Goal: Task Accomplishment & Management: Complete application form

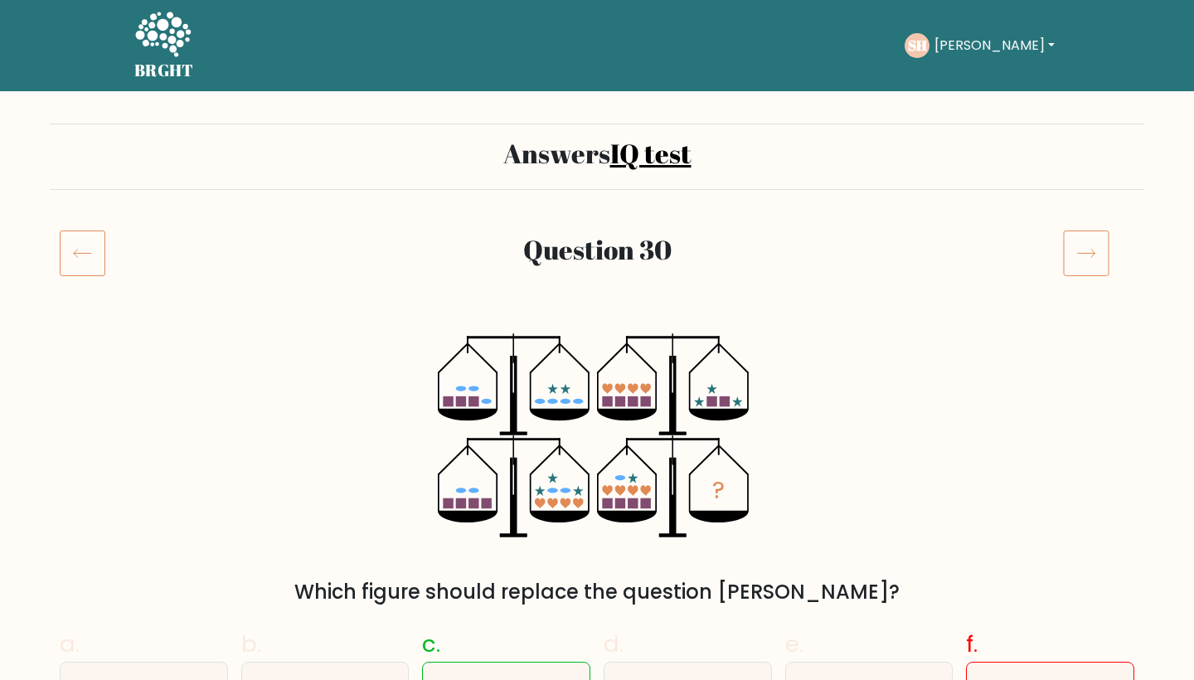
click at [70, 265] on icon at bounding box center [83, 253] width 46 height 46
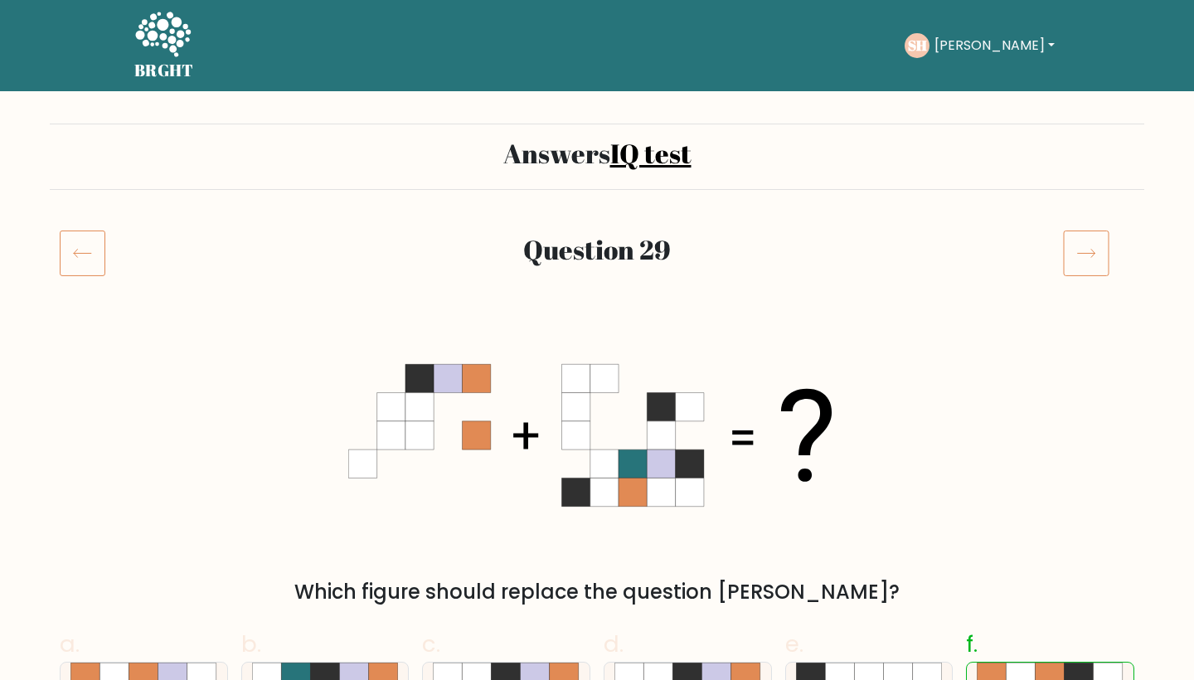
click at [1005, 49] on button "[PERSON_NAME]" at bounding box center [995, 46] width 130 height 22
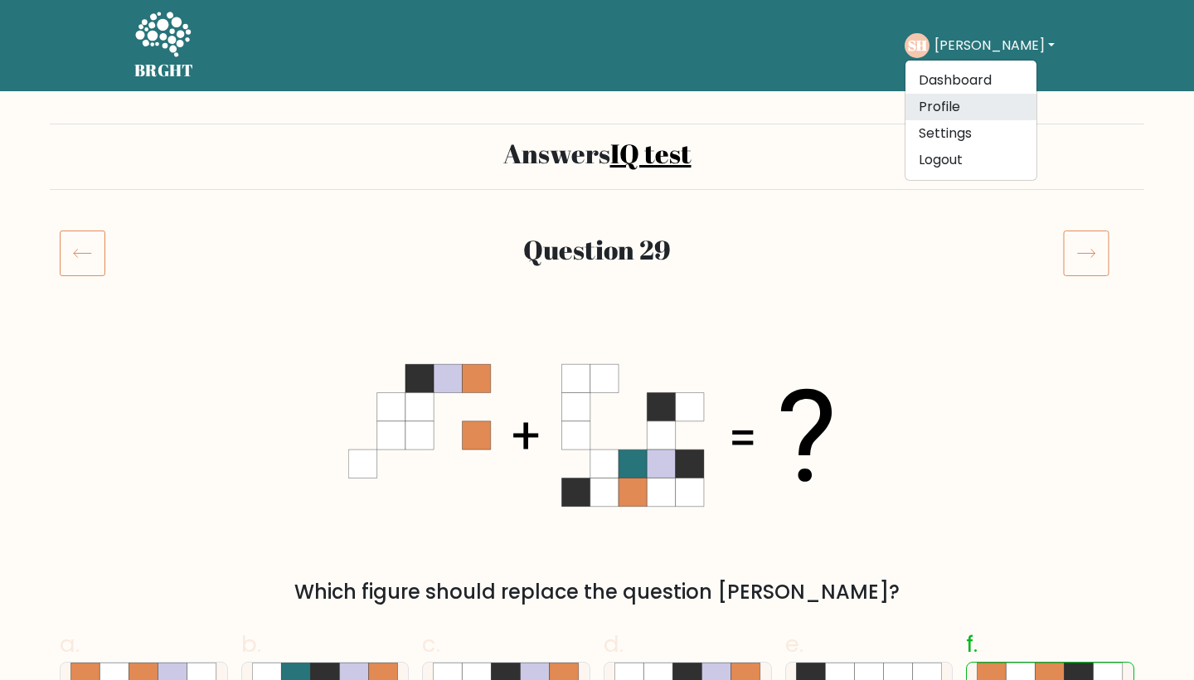
click at [965, 101] on link "Profile" at bounding box center [971, 107] width 131 height 27
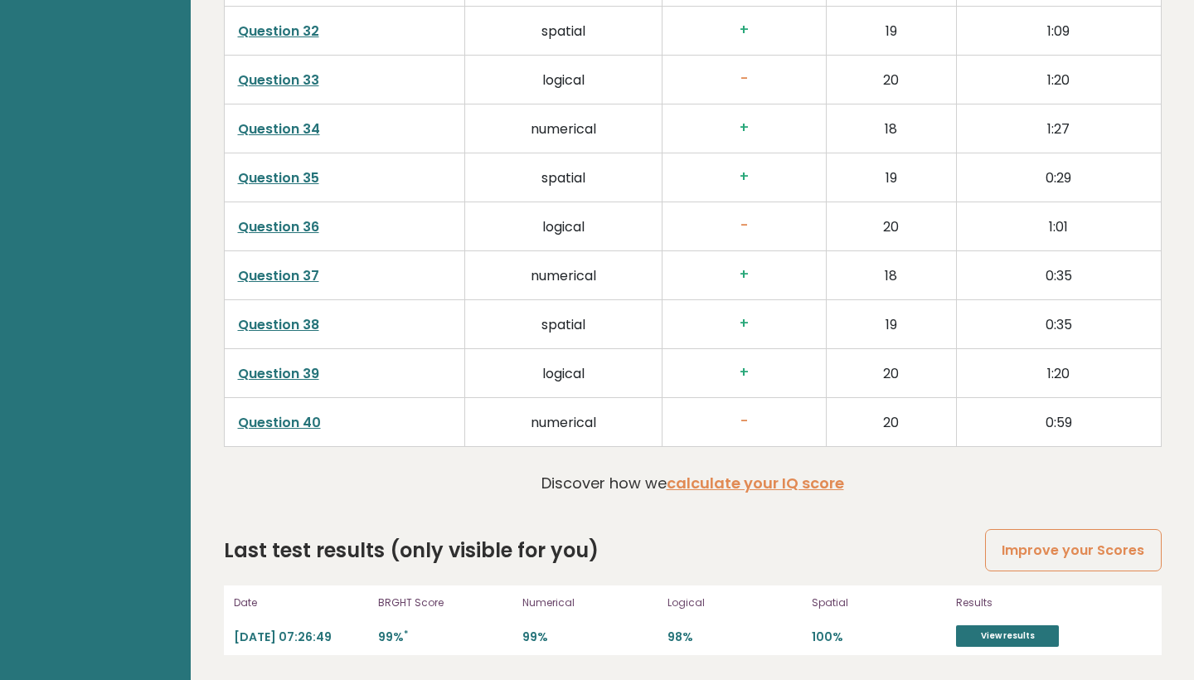
scroll to position [4142, 0]
click at [1023, 635] on link "View results" at bounding box center [1007, 636] width 103 height 22
click at [1077, 540] on link "Improve your Scores" at bounding box center [1073, 550] width 176 height 42
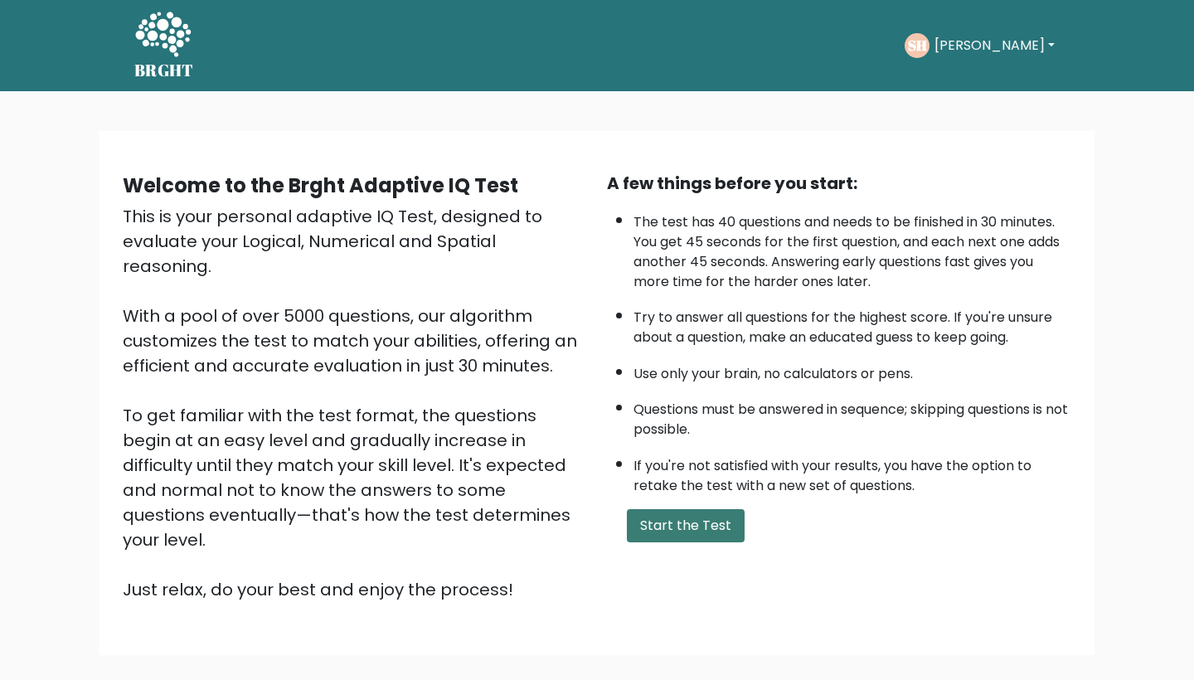
click at [708, 542] on button "Start the Test" at bounding box center [686, 525] width 118 height 33
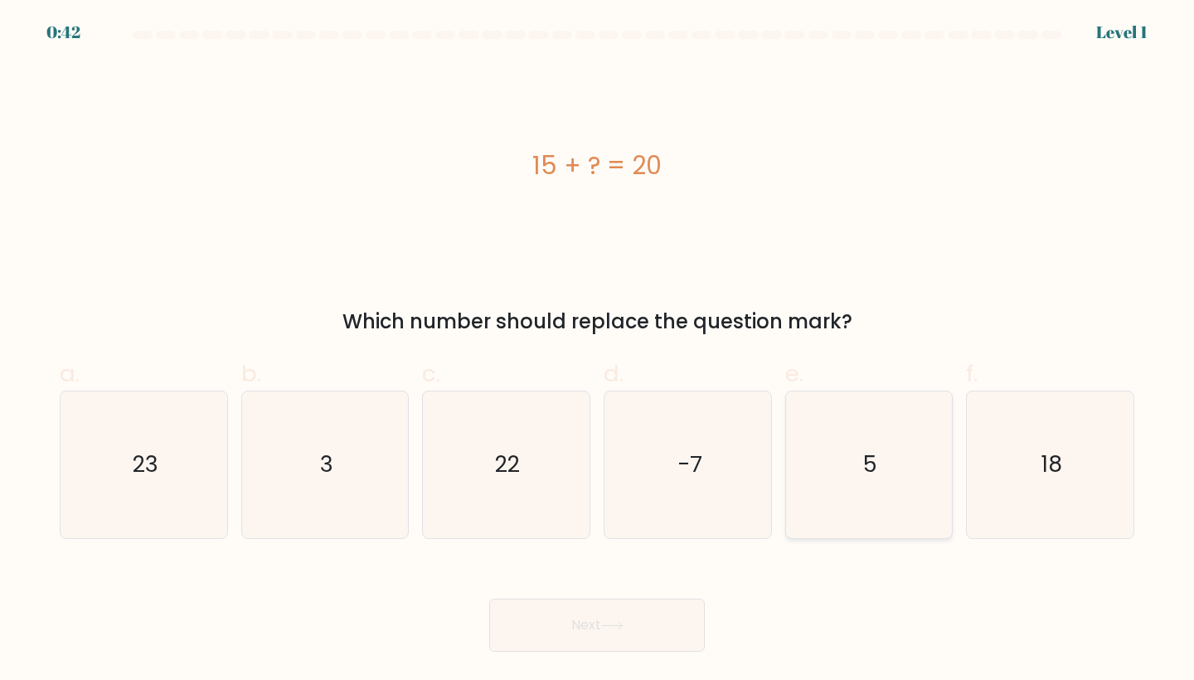
click at [876, 478] on text "5" at bounding box center [870, 464] width 14 height 31
click at [598, 351] on input "e. 5" at bounding box center [597, 345] width 1 height 11
radio input "true"
click at [634, 618] on button "Next" at bounding box center [597, 625] width 216 height 53
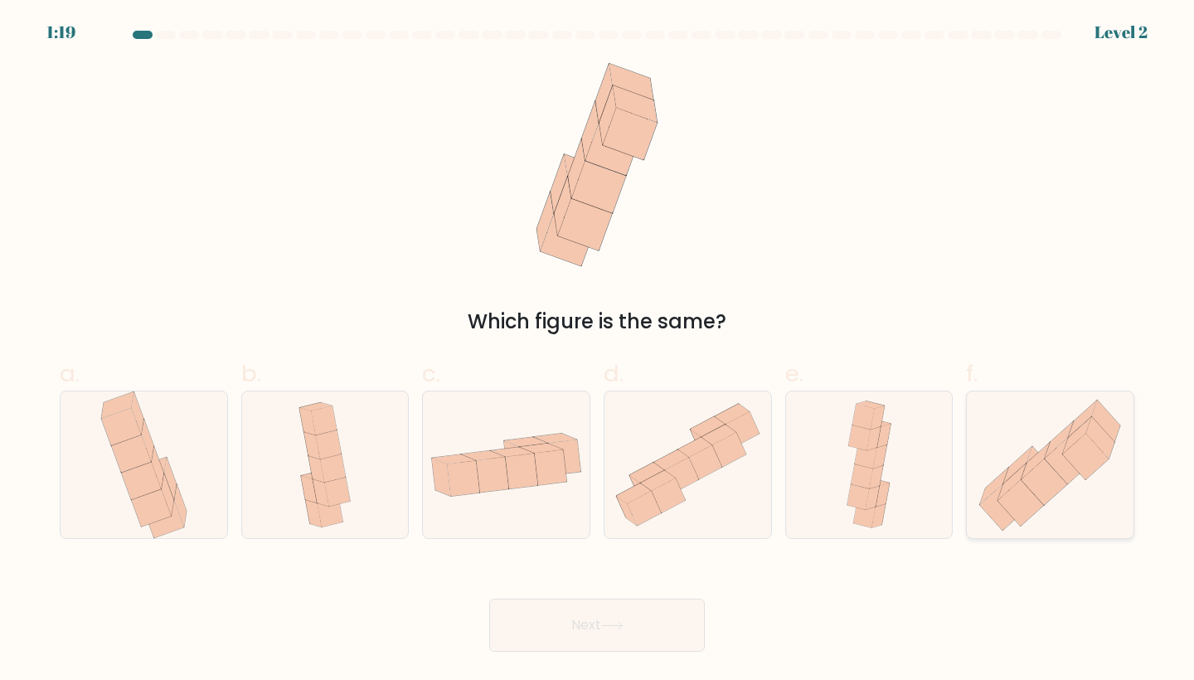
click at [1037, 507] on icon at bounding box center [1022, 502] width 46 height 46
click at [598, 351] on input "f." at bounding box center [597, 345] width 1 height 11
radio input "true"
click at [682, 632] on button "Next" at bounding box center [597, 625] width 216 height 53
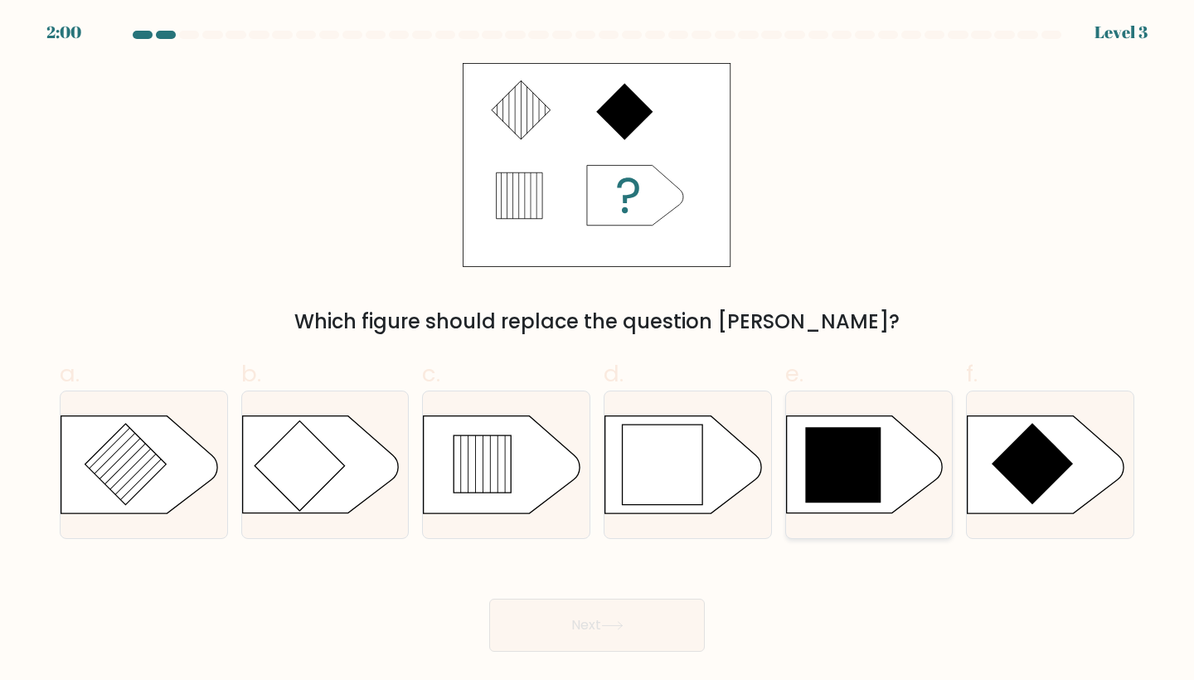
click at [839, 464] on icon at bounding box center [842, 465] width 75 height 75
click at [598, 351] on input "e." at bounding box center [597, 345] width 1 height 11
radio input "true"
click at [621, 623] on icon at bounding box center [612, 625] width 22 height 9
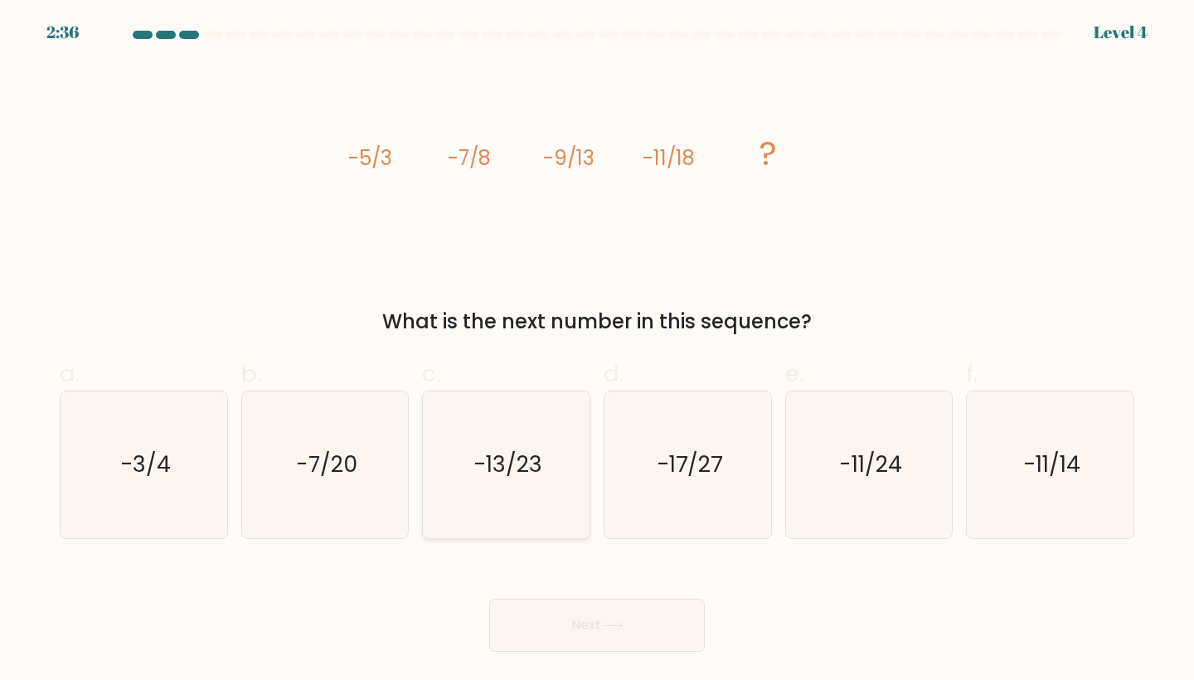
click at [528, 457] on text "-13/23" at bounding box center [508, 464] width 69 height 31
click at [597, 351] on input "c. -13/23" at bounding box center [597, 345] width 1 height 11
radio input "true"
click at [561, 609] on button "Next" at bounding box center [597, 625] width 216 height 53
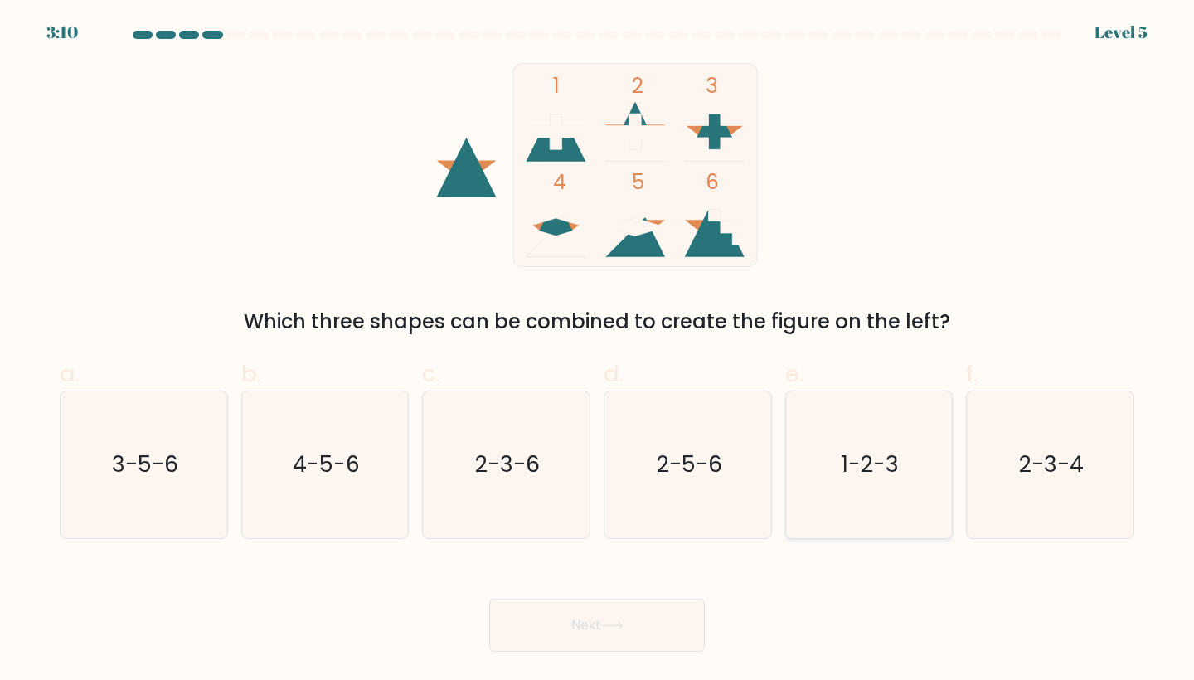
click at [894, 464] on text "1-2-3" at bounding box center [870, 464] width 57 height 31
click at [598, 351] on input "e. 1-2-3" at bounding box center [597, 345] width 1 height 11
radio input "true"
click at [603, 603] on button "Next" at bounding box center [597, 625] width 216 height 53
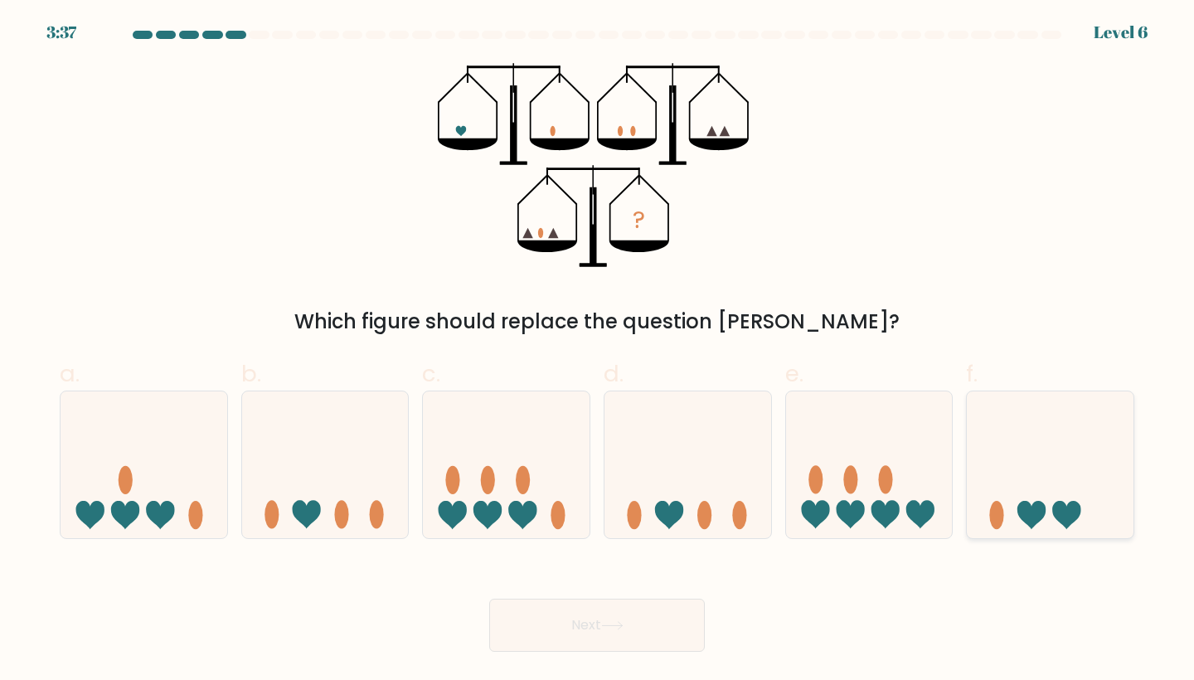
click at [1022, 493] on icon at bounding box center [1050, 465] width 167 height 138
click at [598, 351] on input "f." at bounding box center [597, 345] width 1 height 11
radio input "true"
click at [649, 615] on button "Next" at bounding box center [597, 625] width 216 height 53
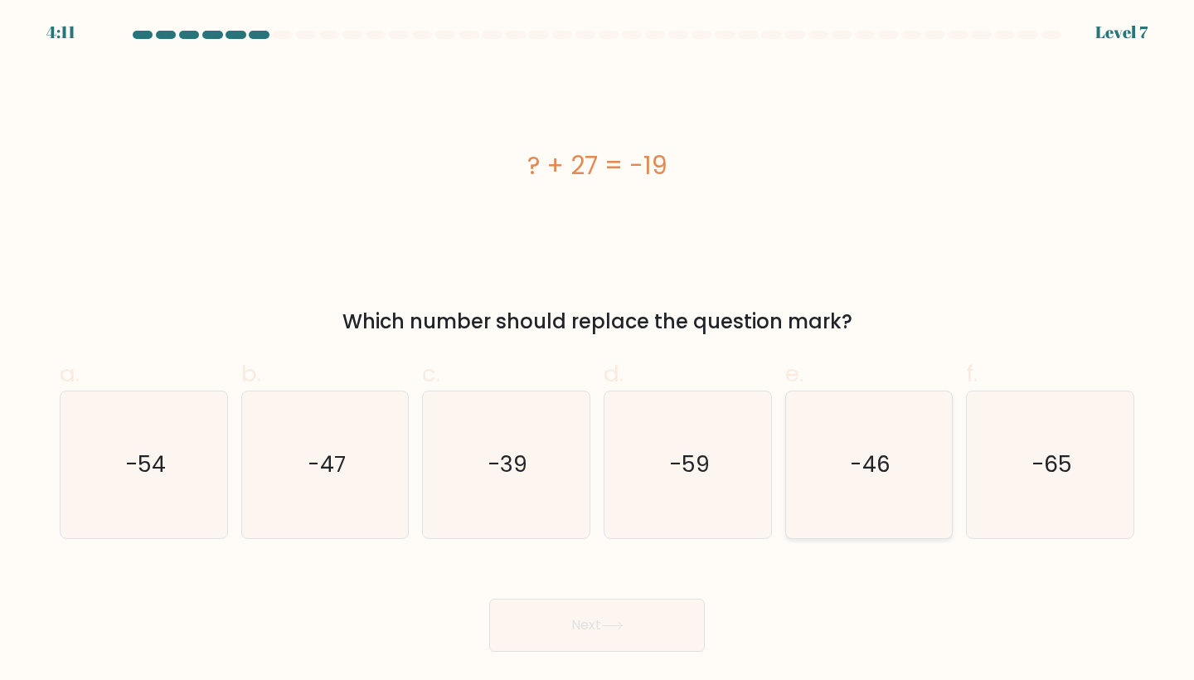
click at [839, 478] on icon "-46" at bounding box center [869, 464] width 147 height 147
click at [598, 351] on input "e. -46" at bounding box center [597, 345] width 1 height 11
radio input "true"
click at [620, 623] on icon at bounding box center [612, 625] width 22 height 9
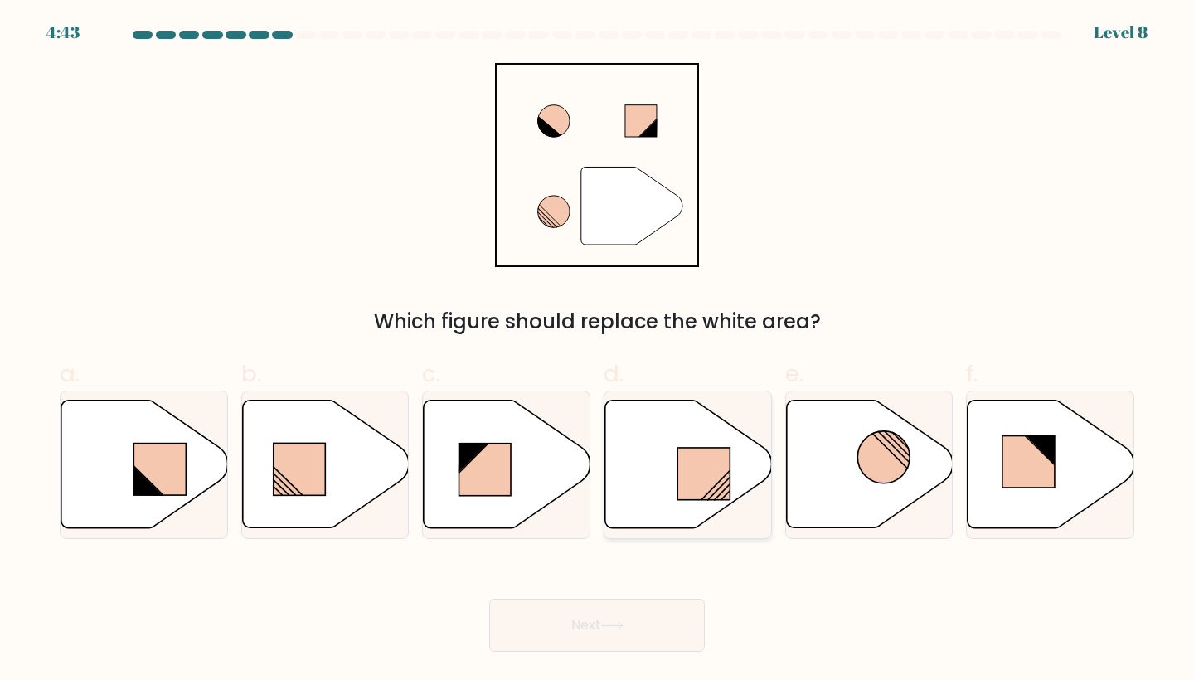
click at [698, 483] on rect at bounding box center [704, 474] width 52 height 52
click at [598, 351] on input "d." at bounding box center [597, 345] width 1 height 11
radio input "true"
click at [631, 624] on button "Next" at bounding box center [597, 625] width 216 height 53
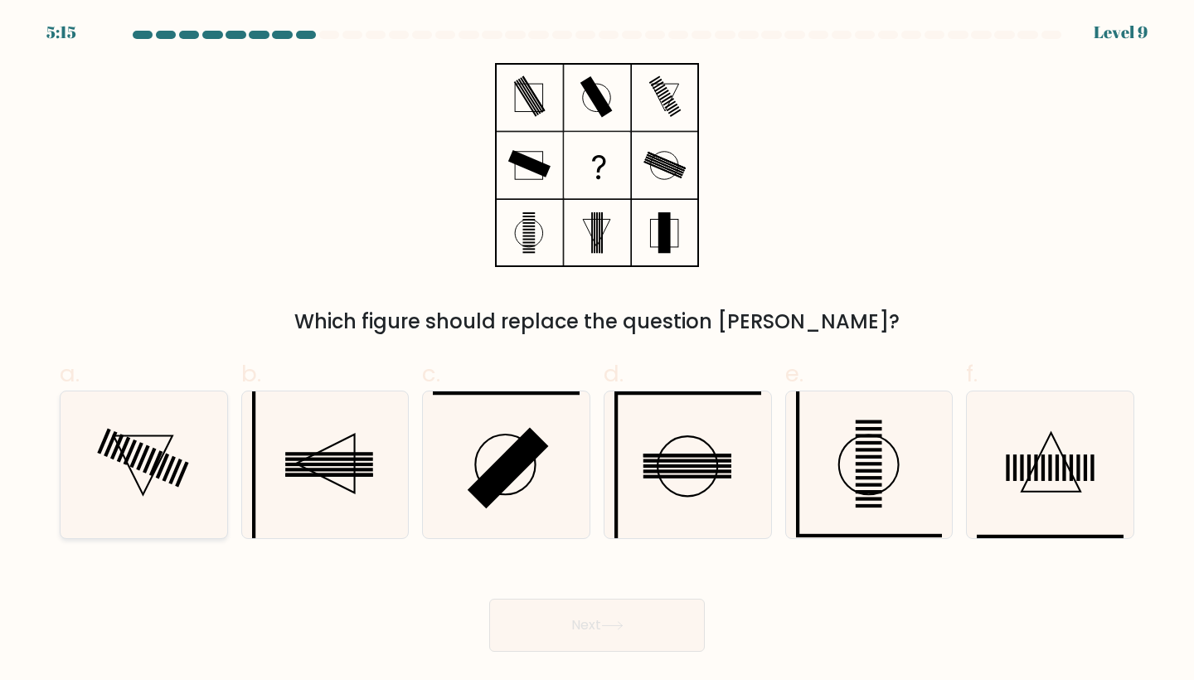
click at [139, 440] on icon at bounding box center [143, 464] width 147 height 147
click at [597, 351] on input "a." at bounding box center [597, 345] width 1 height 11
radio input "true"
click at [544, 612] on button "Next" at bounding box center [597, 625] width 216 height 53
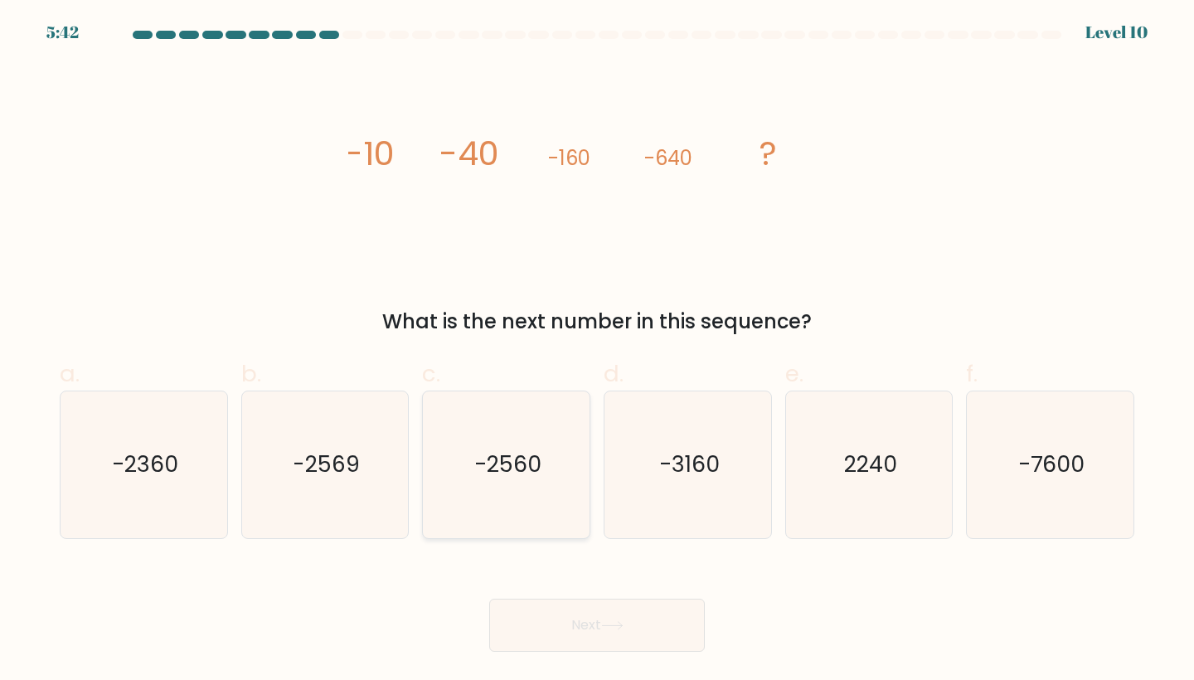
click at [505, 455] on text "-2560" at bounding box center [507, 464] width 67 height 31
click at [597, 351] on input "c. -2560" at bounding box center [597, 345] width 1 height 11
radio input "true"
click at [524, 624] on button "Next" at bounding box center [597, 625] width 216 height 53
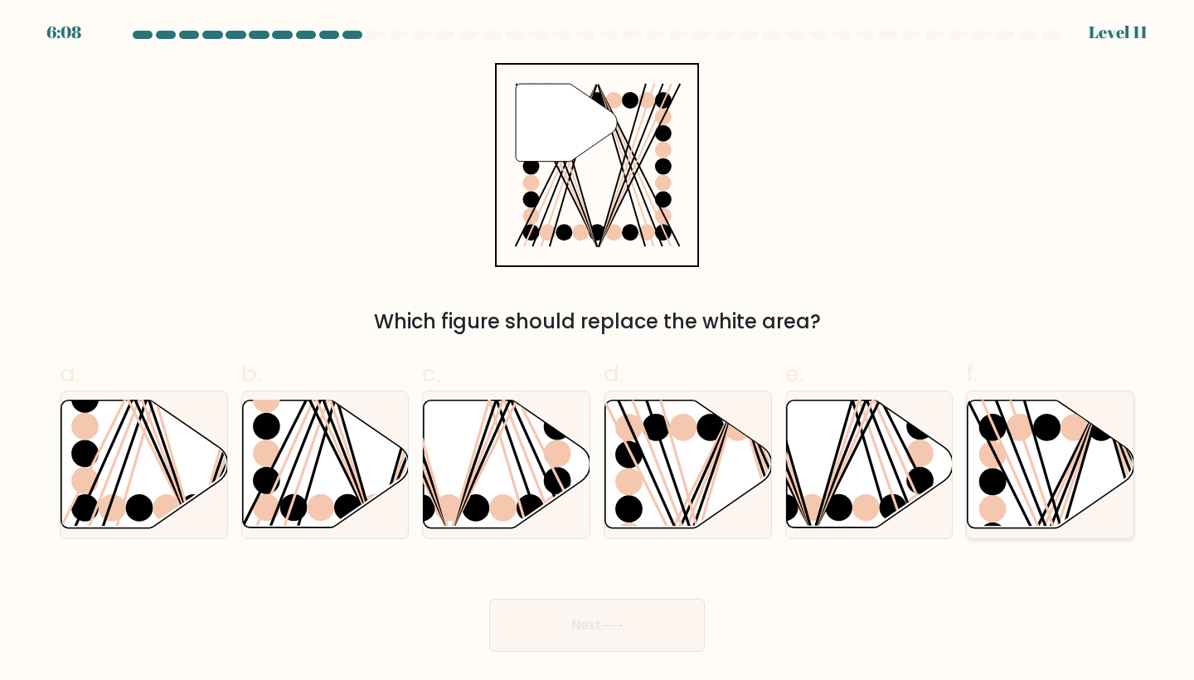
click at [1047, 459] on icon at bounding box center [1051, 465] width 167 height 128
click at [598, 351] on input "f." at bounding box center [597, 345] width 1 height 11
radio input "true"
click at [644, 628] on button "Next" at bounding box center [597, 625] width 216 height 53
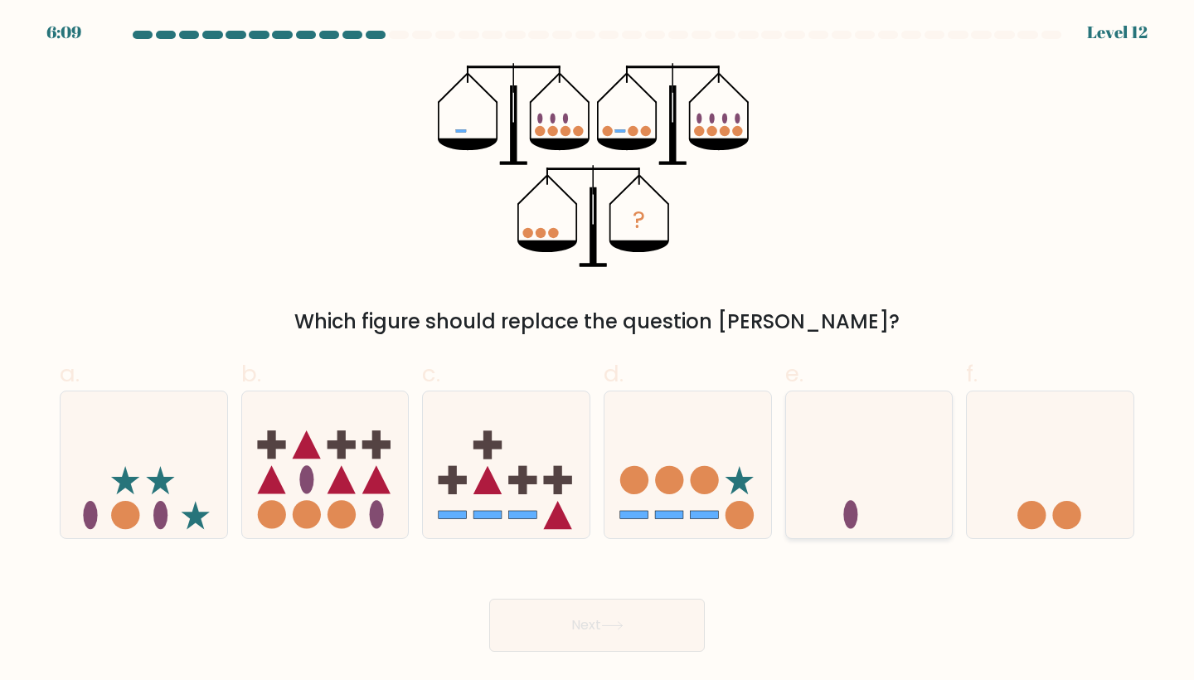
click at [810, 455] on icon at bounding box center [869, 465] width 167 height 138
click at [598, 351] on input "e." at bounding box center [597, 345] width 1 height 11
radio input "true"
click at [581, 631] on button "Next" at bounding box center [597, 625] width 216 height 53
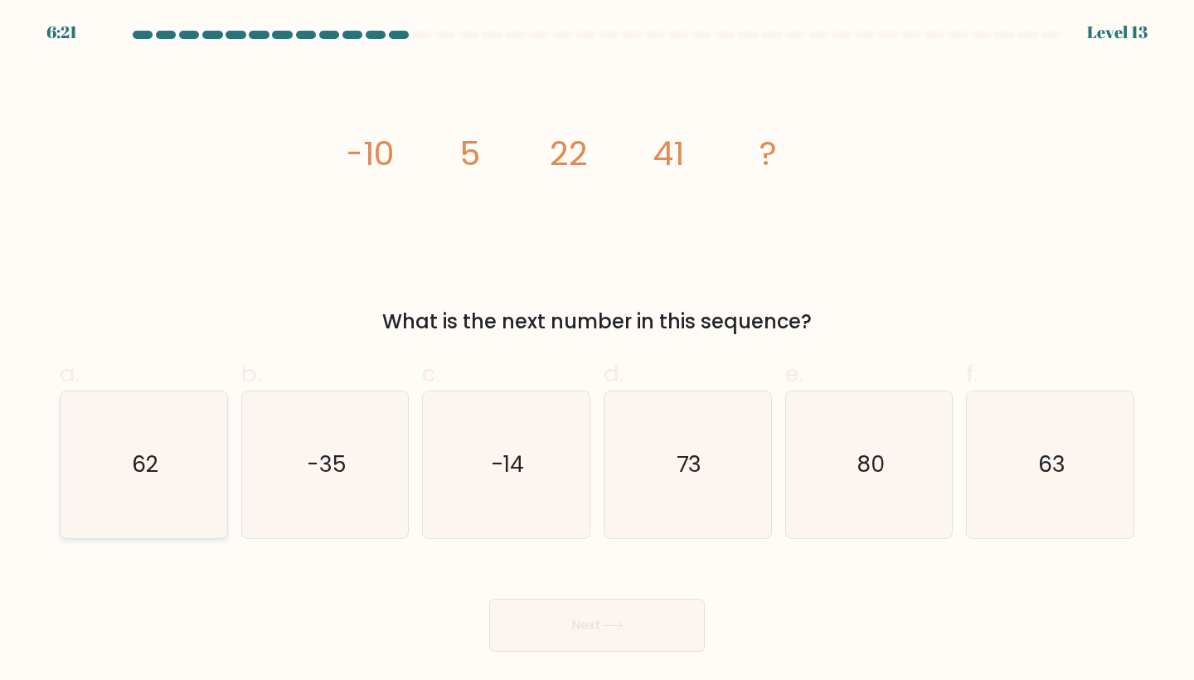
click at [182, 488] on icon "62" at bounding box center [143, 464] width 147 height 147
click at [597, 351] on input "a. 62" at bounding box center [597, 345] width 1 height 11
radio input "true"
click at [541, 628] on button "Next" at bounding box center [597, 625] width 216 height 53
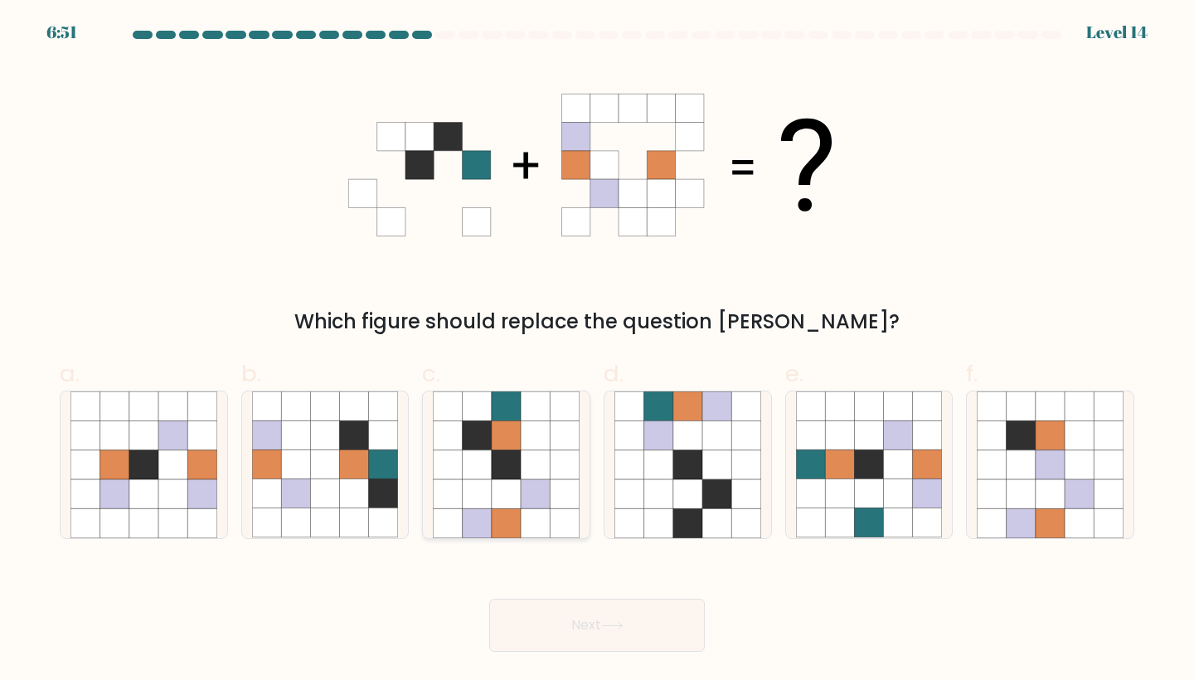
click at [560, 460] on icon at bounding box center [564, 464] width 29 height 29
click at [597, 351] on input "c." at bounding box center [597, 345] width 1 height 11
radio input "true"
click at [619, 624] on icon at bounding box center [612, 625] width 22 height 9
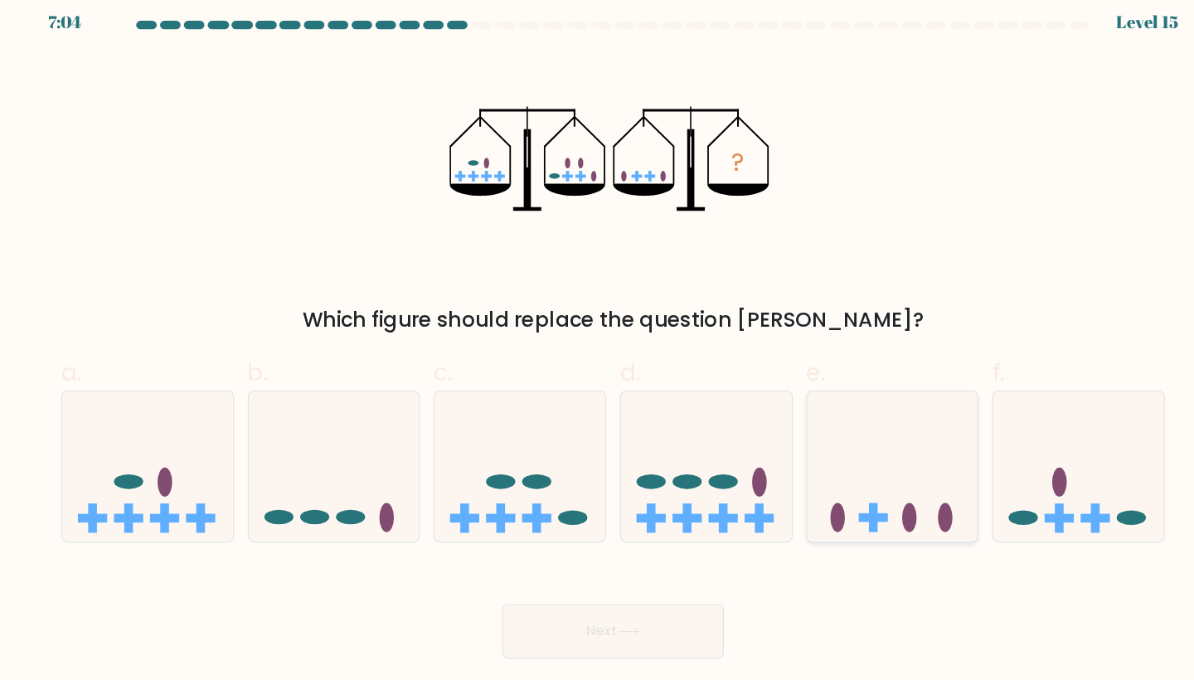
click at [904, 498] on icon at bounding box center [869, 465] width 167 height 138
click at [598, 351] on input "e." at bounding box center [597, 345] width 1 height 11
radio input "true"
click at [619, 599] on button "Next" at bounding box center [597, 625] width 216 height 53
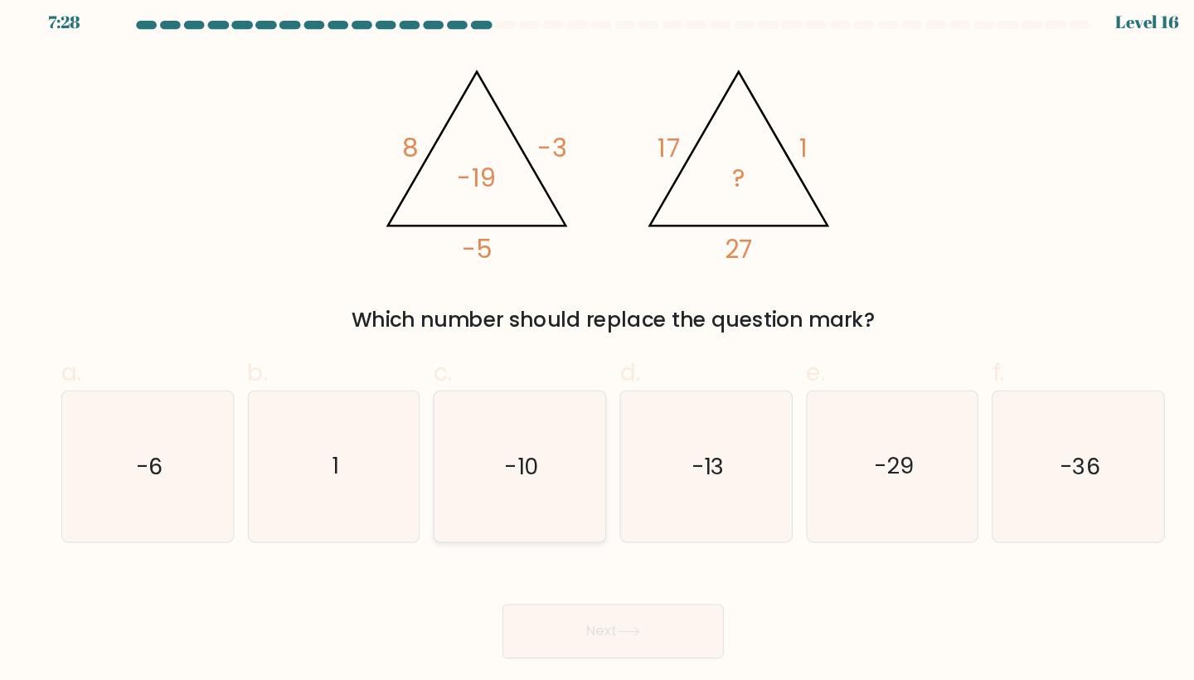
click at [521, 429] on icon "-10" at bounding box center [506, 464] width 147 height 147
click at [597, 351] on input "c. -10" at bounding box center [597, 345] width 1 height 11
radio input "true"
click at [547, 605] on button "Next" at bounding box center [597, 625] width 216 height 53
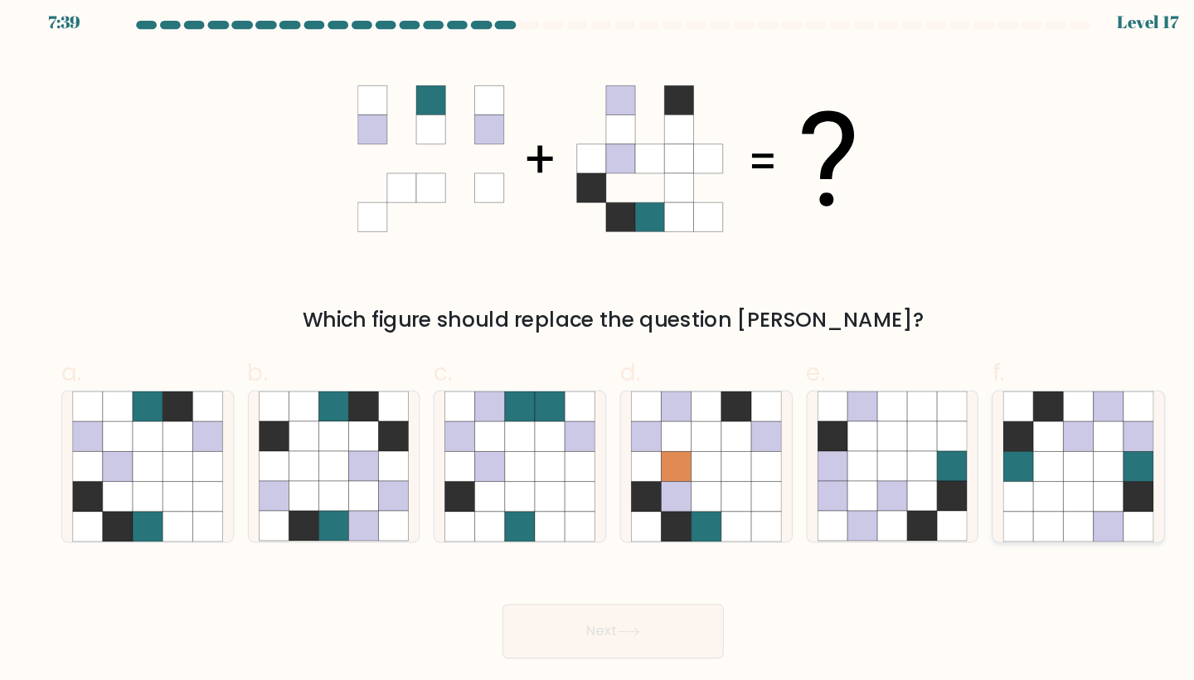
click at [1061, 450] on icon at bounding box center [1050, 464] width 29 height 29
click at [598, 351] on input "f." at bounding box center [597, 345] width 1 height 11
radio input "true"
click at [675, 610] on button "Next" at bounding box center [597, 625] width 216 height 53
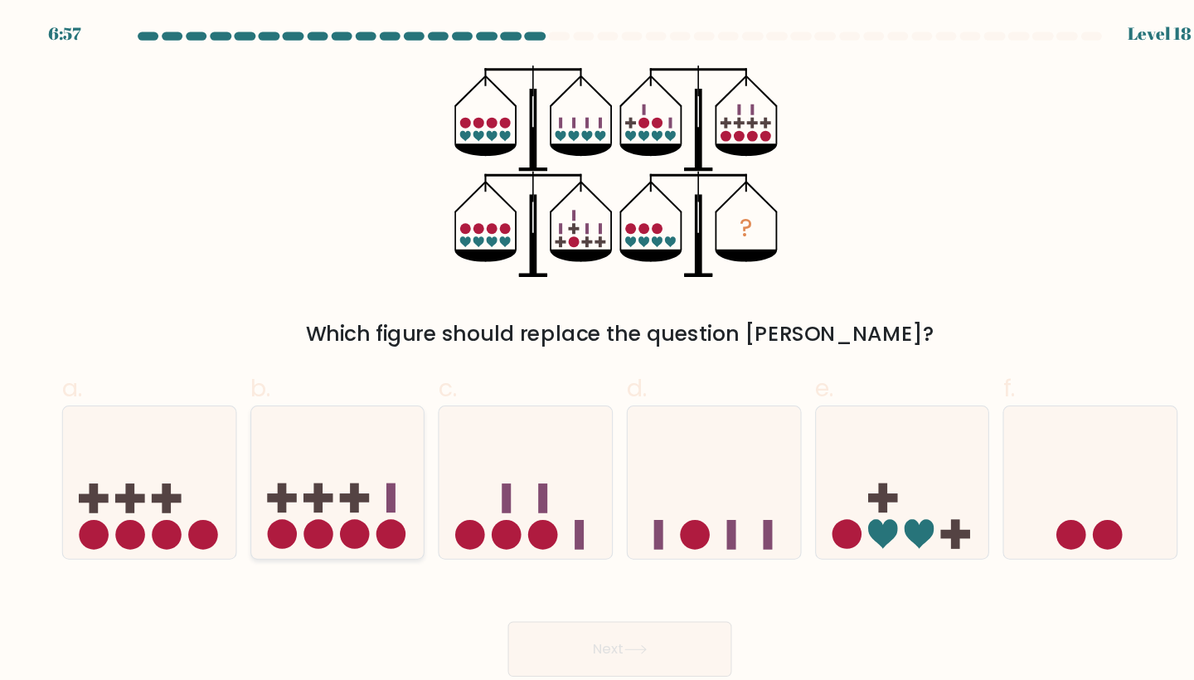
click at [333, 472] on icon at bounding box center [325, 465] width 167 height 138
click at [597, 351] on input "b." at bounding box center [597, 345] width 1 height 11
radio input "true"
click at [180, 488] on icon at bounding box center [144, 465] width 167 height 138
click at [597, 351] on input "a." at bounding box center [597, 345] width 1 height 11
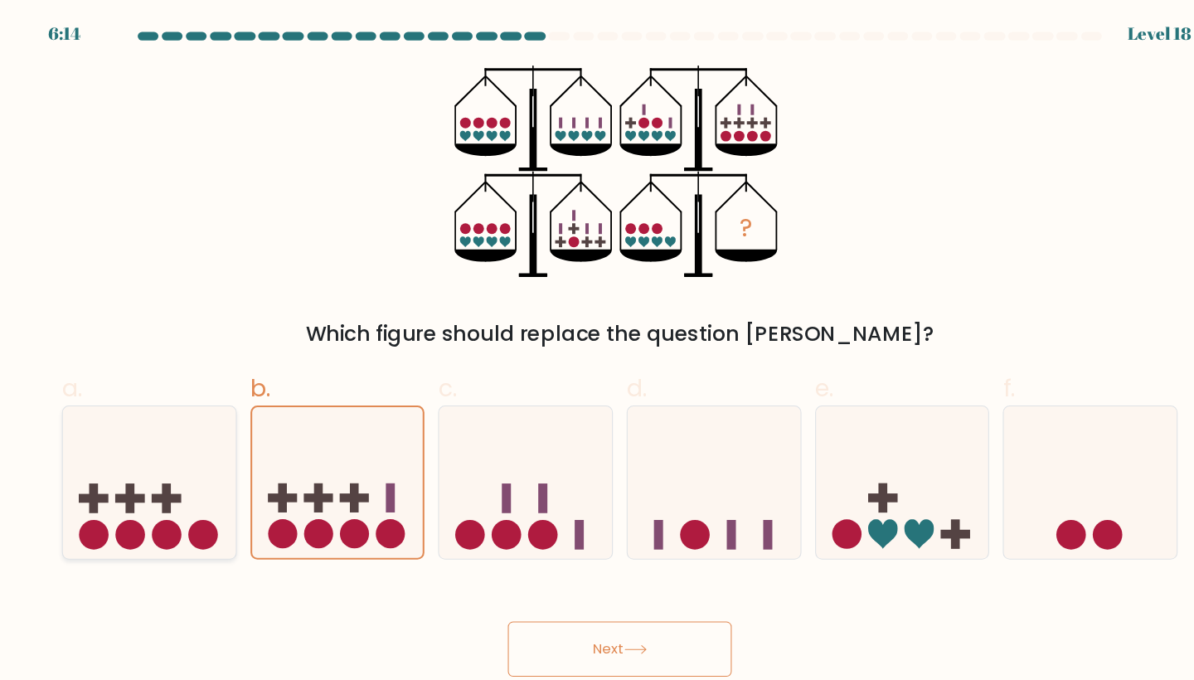
radio input "true"
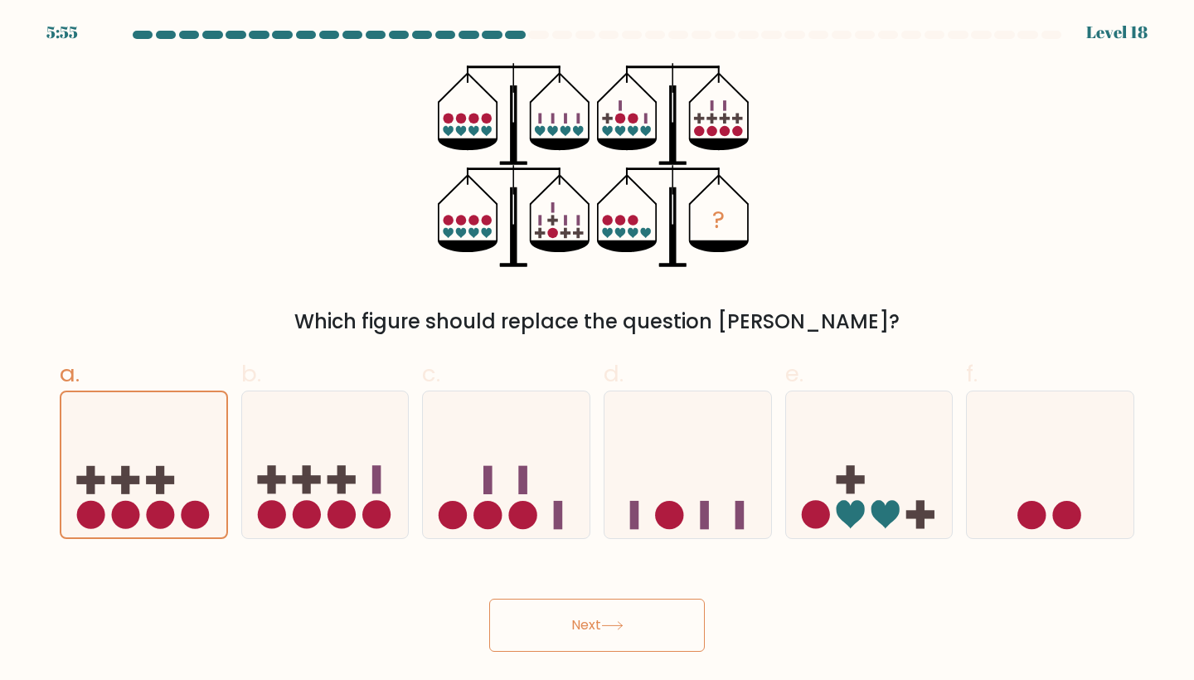
click at [560, 624] on button "Next" at bounding box center [597, 625] width 216 height 53
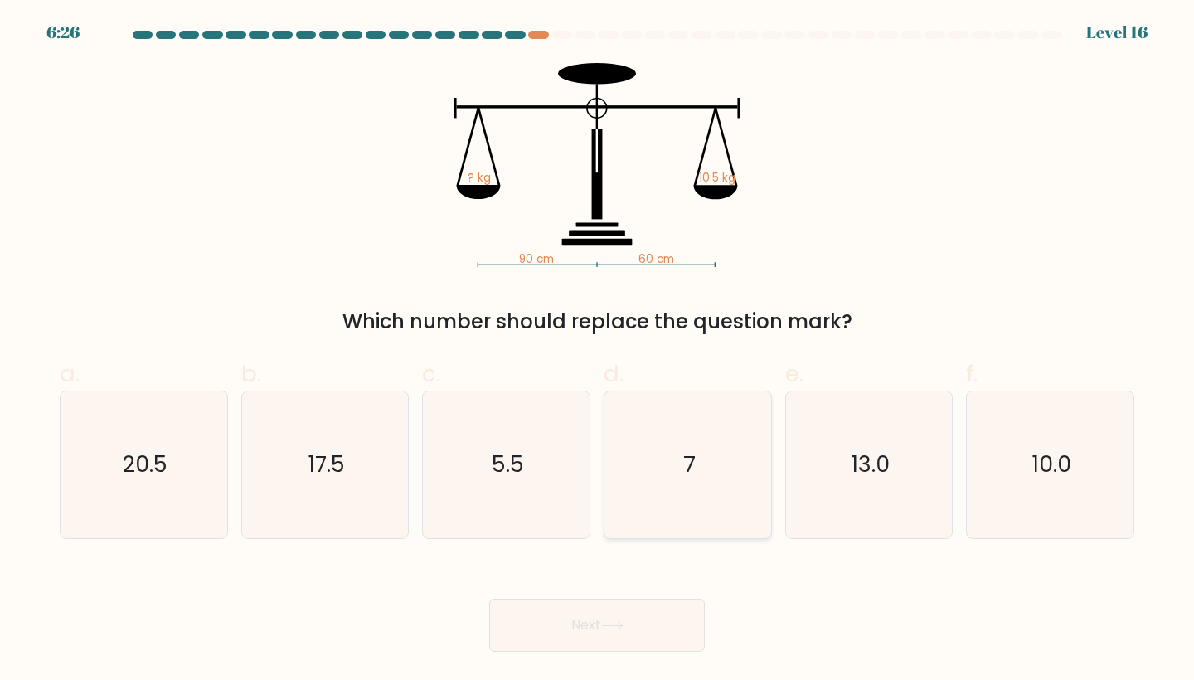
click at [678, 508] on icon "7" at bounding box center [688, 464] width 147 height 147
click at [598, 351] on input "d. 7" at bounding box center [597, 345] width 1 height 11
radio input "true"
click at [624, 621] on icon at bounding box center [612, 625] width 22 height 9
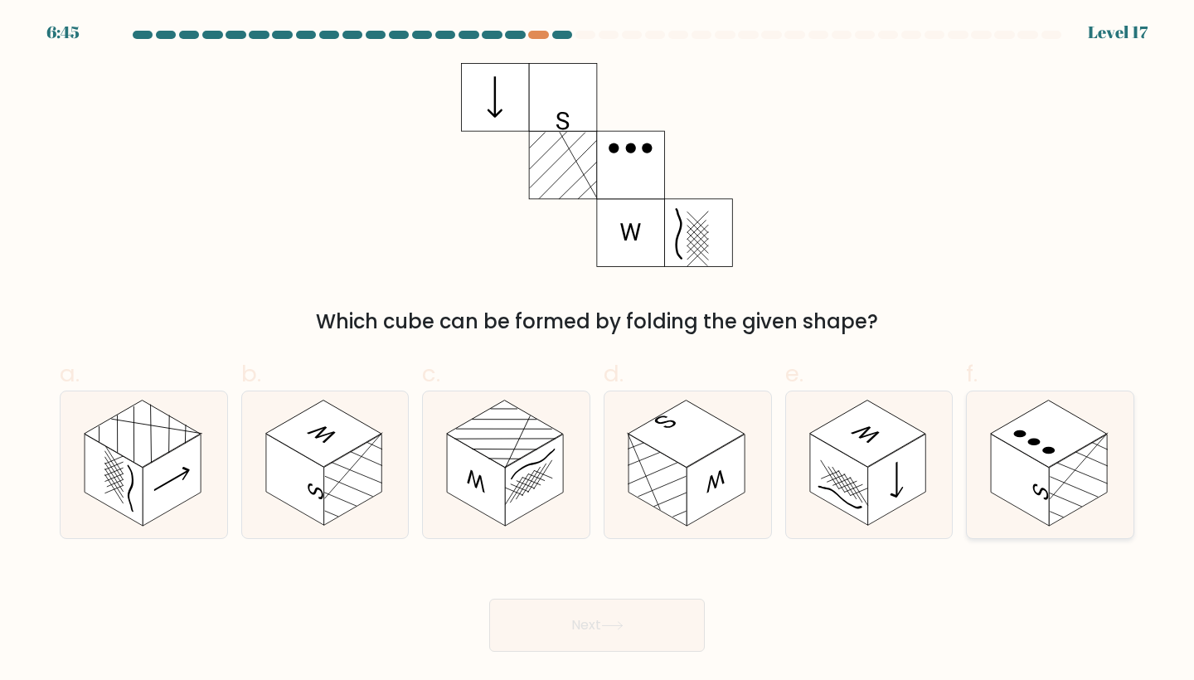
click at [1024, 439] on rect at bounding box center [1049, 434] width 116 height 67
click at [598, 351] on input "f." at bounding box center [597, 345] width 1 height 11
radio input "true"
click at [654, 635] on button "Next" at bounding box center [597, 625] width 216 height 53
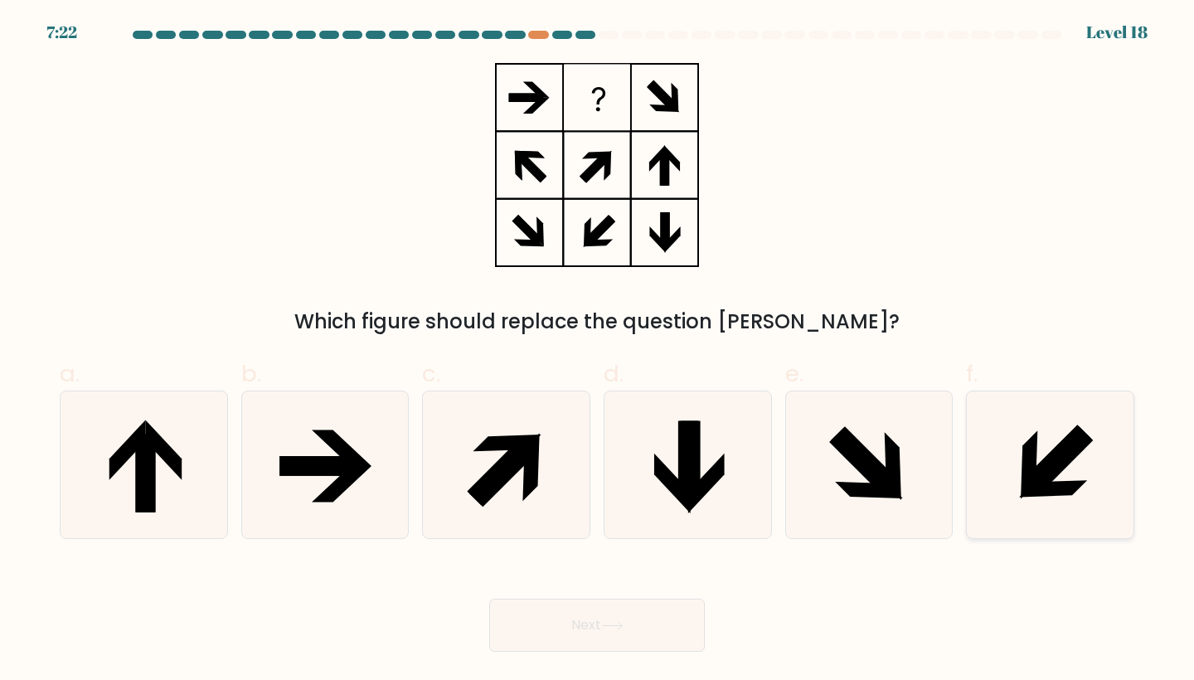
click at [1018, 441] on icon at bounding box center [1050, 464] width 147 height 147
click at [598, 351] on input "f." at bounding box center [597, 345] width 1 height 11
radio input "true"
click at [624, 623] on icon at bounding box center [612, 625] width 22 height 9
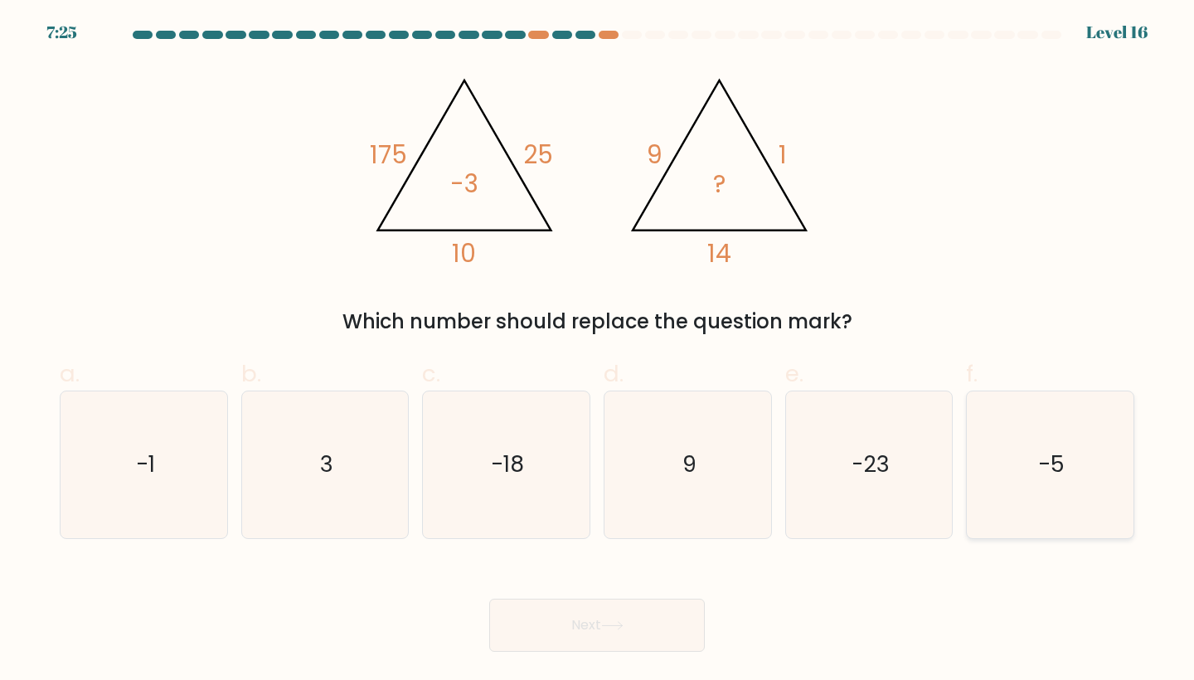
click at [1031, 440] on icon "-5" at bounding box center [1050, 464] width 147 height 147
click at [598, 351] on input "f. -5" at bounding box center [597, 345] width 1 height 11
radio input "true"
click at [599, 629] on button "Next" at bounding box center [597, 625] width 216 height 53
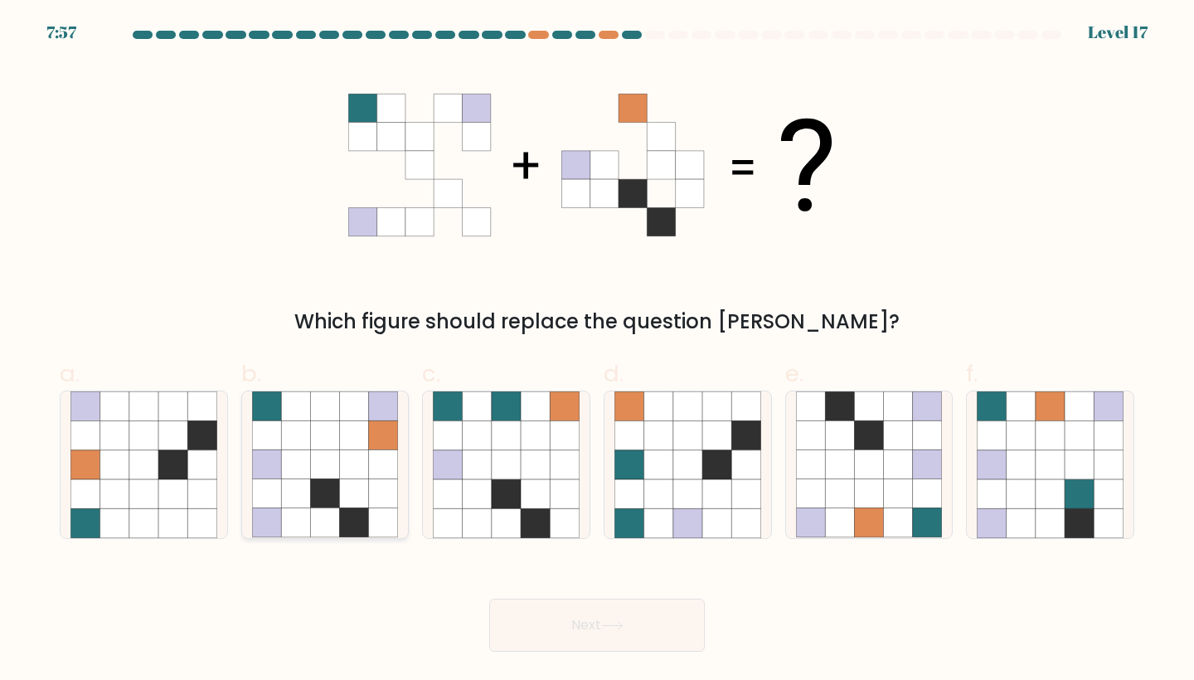
click at [343, 456] on icon at bounding box center [354, 464] width 29 height 29
click at [597, 351] on input "b." at bounding box center [597, 345] width 1 height 11
radio input "true"
click at [894, 503] on icon at bounding box center [898, 493] width 29 height 29
click at [598, 351] on input "e." at bounding box center [597, 345] width 1 height 11
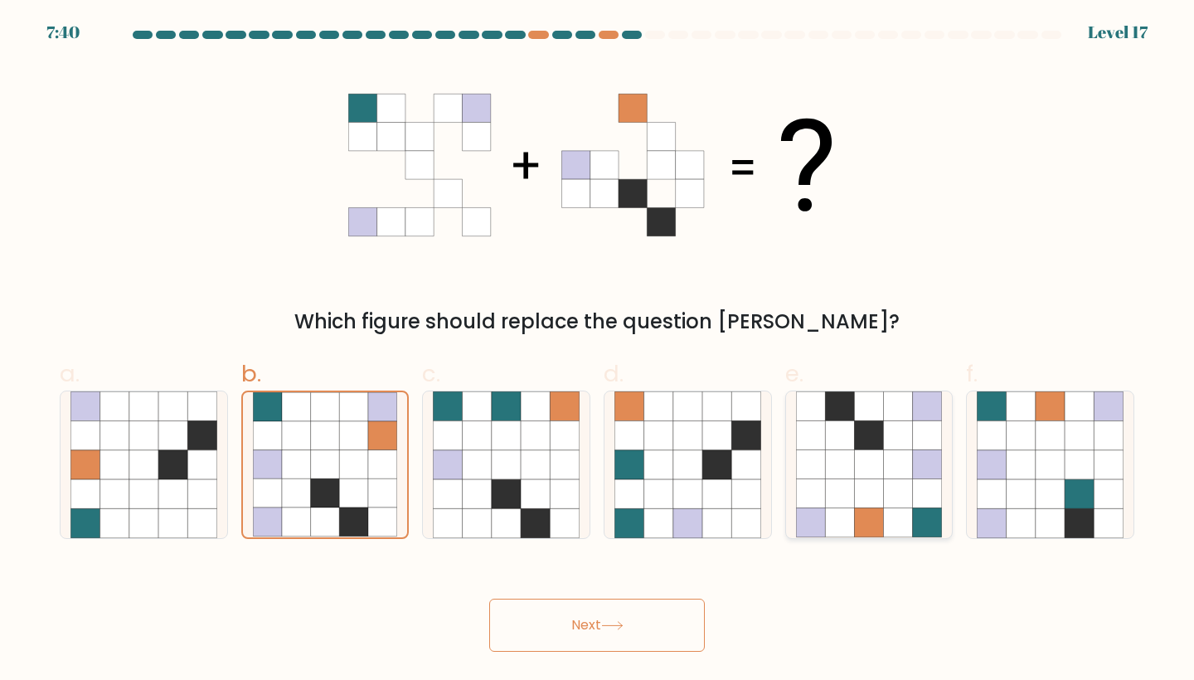
radio input "true"
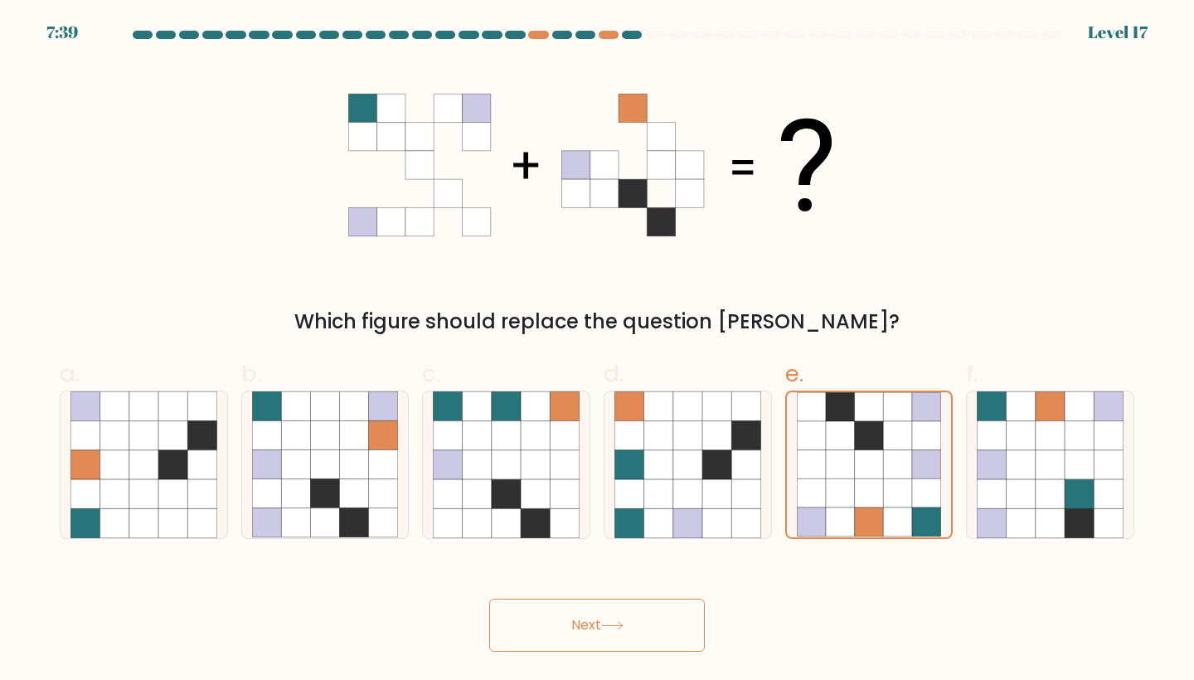
click at [662, 620] on button "Next" at bounding box center [597, 625] width 216 height 53
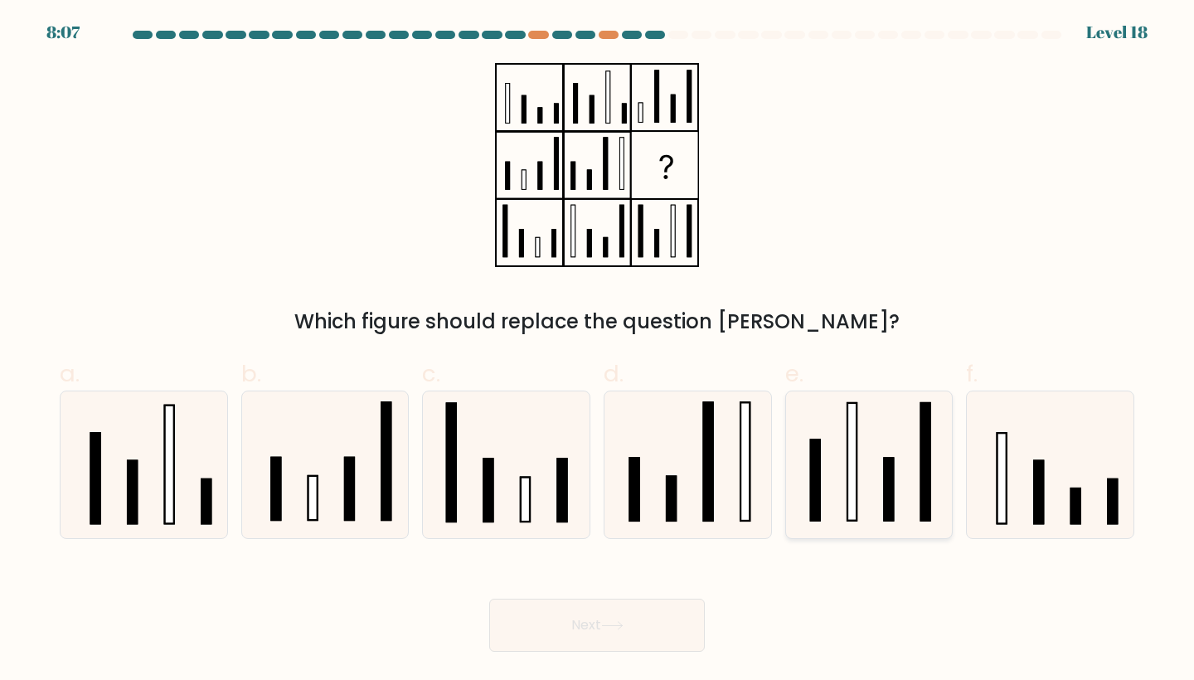
click at [882, 453] on icon at bounding box center [869, 464] width 147 height 147
click at [598, 351] on input "e." at bounding box center [597, 345] width 1 height 11
radio input "true"
click at [647, 621] on button "Next" at bounding box center [597, 625] width 216 height 53
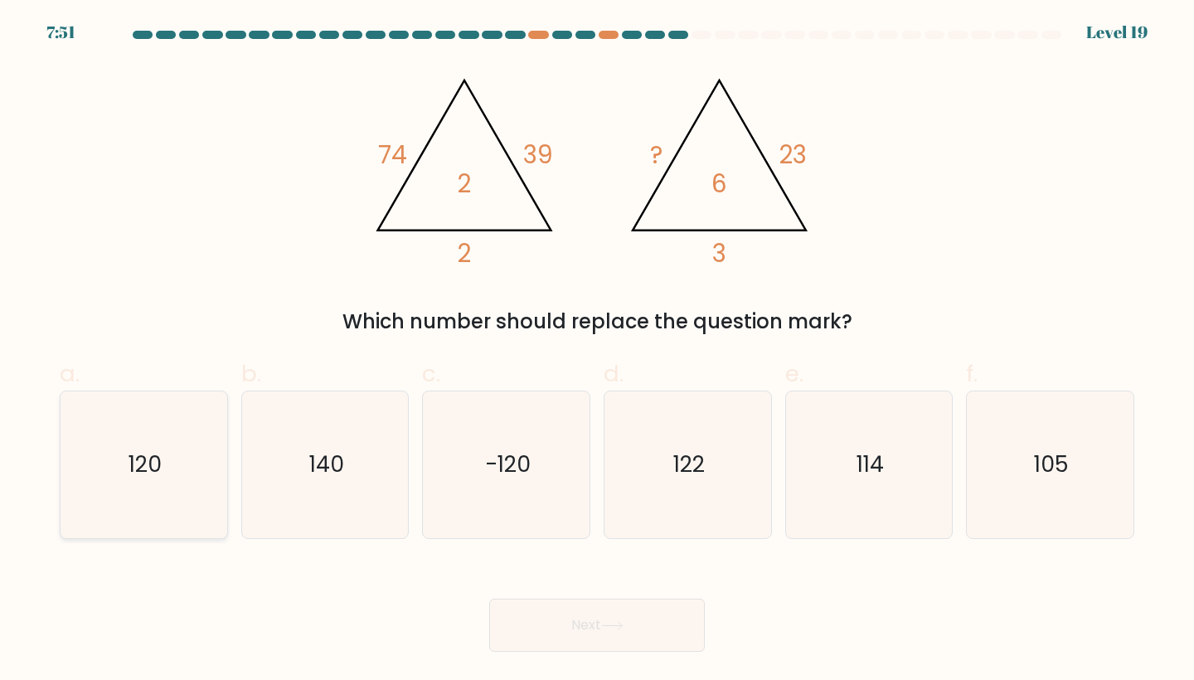
click at [163, 476] on icon "120" at bounding box center [143, 464] width 147 height 147
click at [597, 351] on input "a. 120" at bounding box center [597, 345] width 1 height 11
radio input "true"
click at [526, 618] on button "Next" at bounding box center [597, 625] width 216 height 53
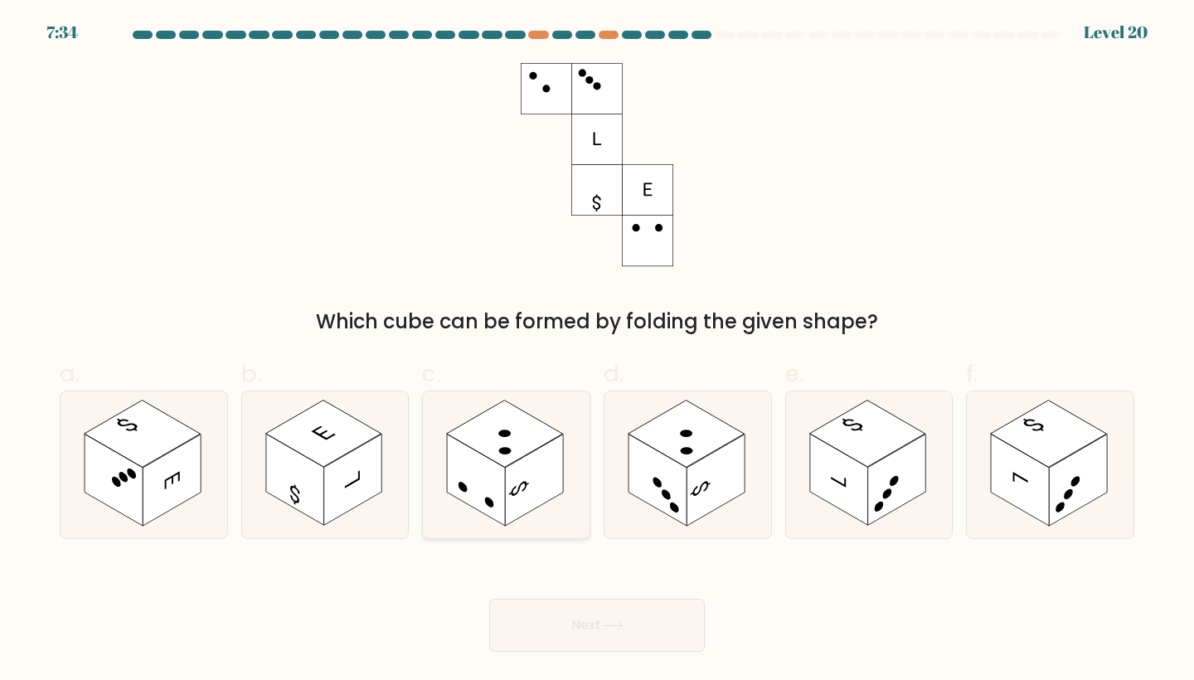
click at [487, 454] on rect at bounding box center [505, 434] width 116 height 67
click at [597, 351] on input "c." at bounding box center [597, 345] width 1 height 11
radio input "true"
click at [571, 610] on button "Next" at bounding box center [597, 625] width 216 height 53
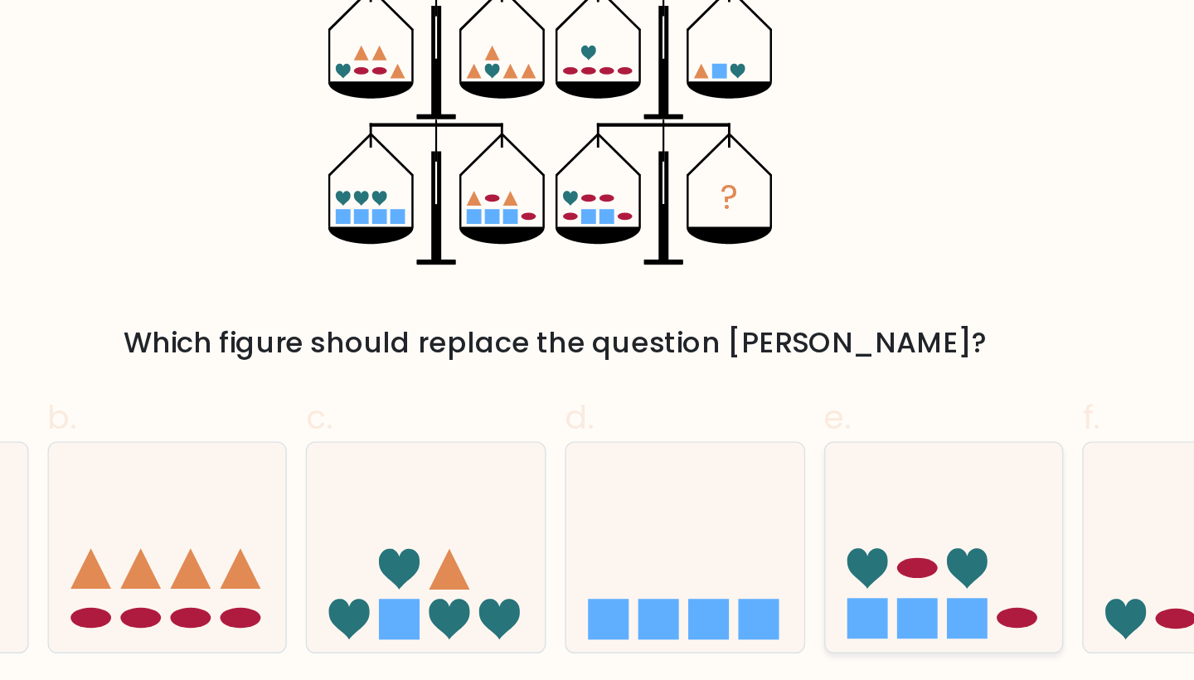
click at [786, 396] on icon at bounding box center [869, 465] width 167 height 138
click at [598, 351] on input "e." at bounding box center [597, 345] width 1 height 11
radio input "true"
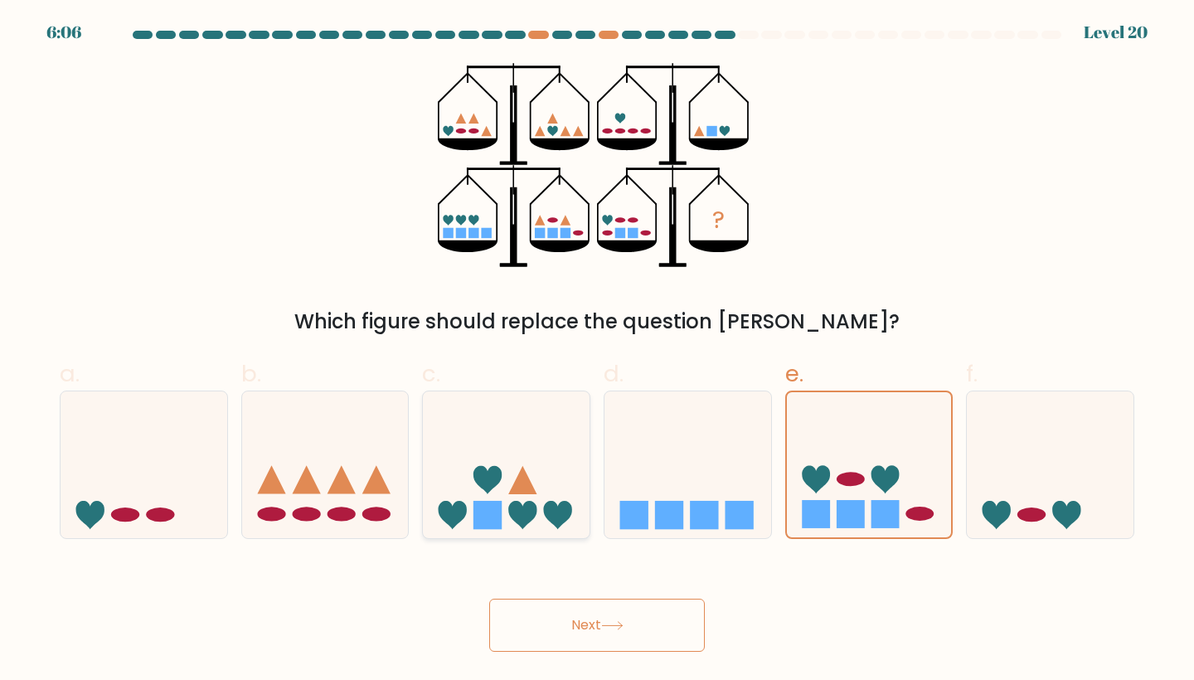
click at [561, 444] on icon at bounding box center [506, 465] width 167 height 138
click at [597, 351] on input "c." at bounding box center [597, 345] width 1 height 11
radio input "true"
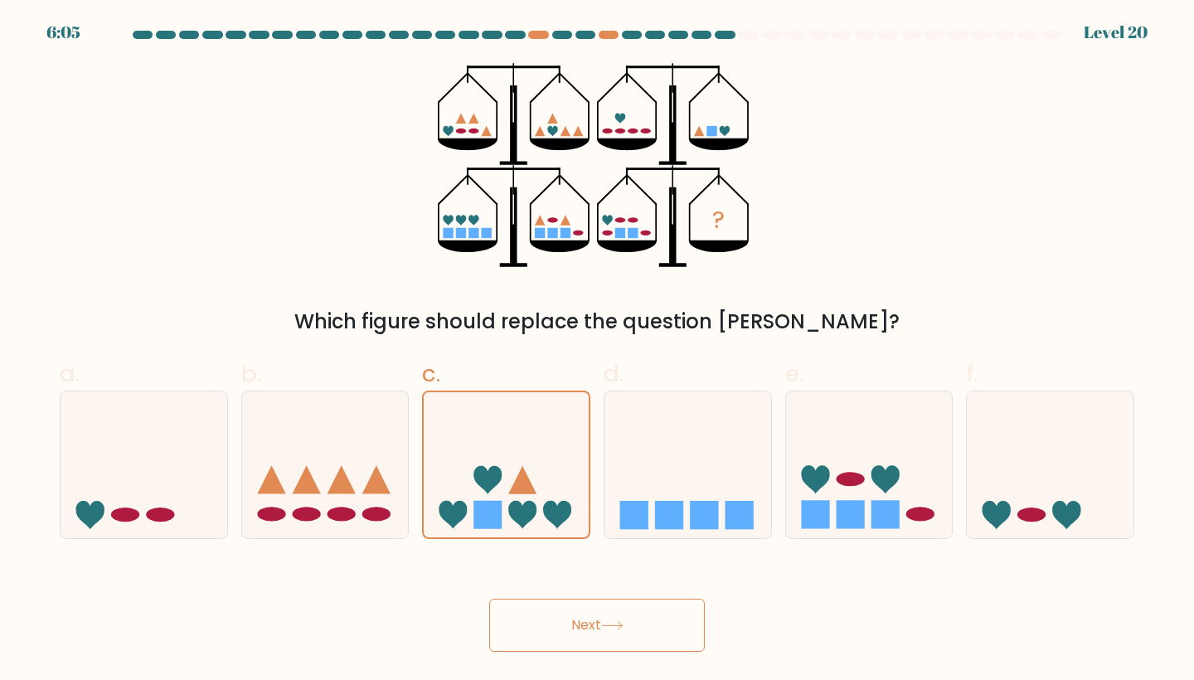
click at [590, 629] on button "Next" at bounding box center [597, 625] width 216 height 53
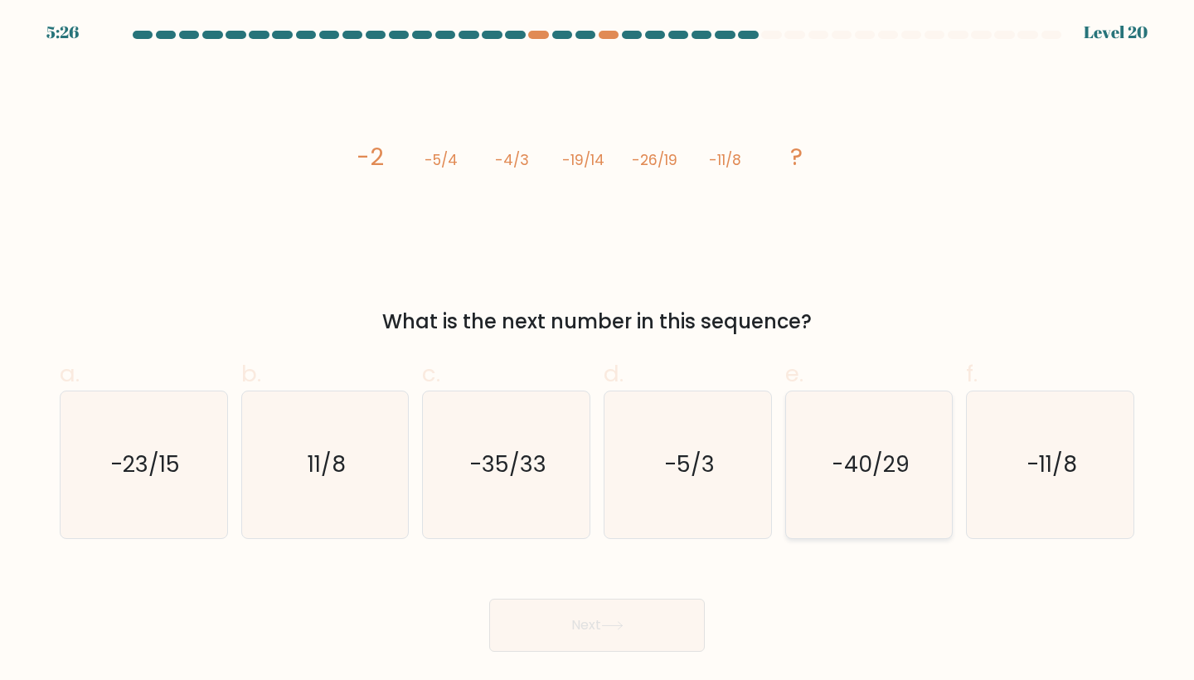
click at [830, 422] on icon "-40/29" at bounding box center [869, 464] width 147 height 147
click at [598, 351] on input "e. -40/29" at bounding box center [597, 345] width 1 height 11
radio input "true"
click at [661, 623] on button "Next" at bounding box center [597, 625] width 216 height 53
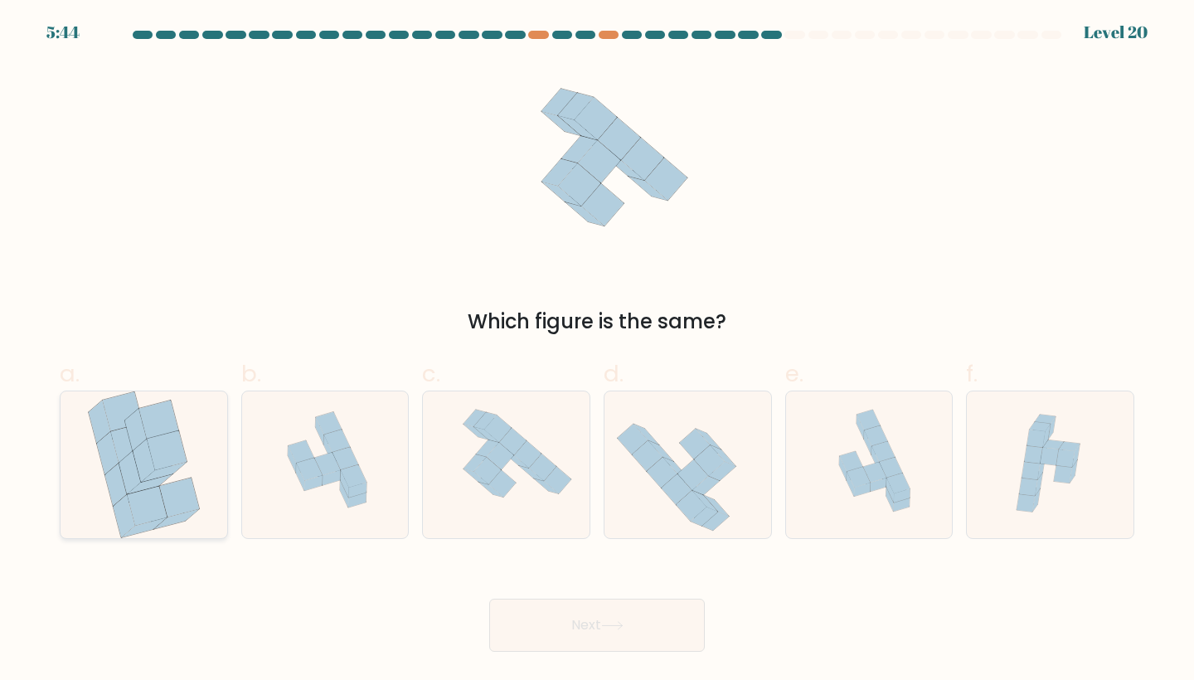
click at [156, 493] on icon at bounding box center [147, 505] width 40 height 39
click at [597, 351] on input "a." at bounding box center [597, 345] width 1 height 11
radio input "true"
click at [521, 621] on button "Next" at bounding box center [597, 625] width 216 height 53
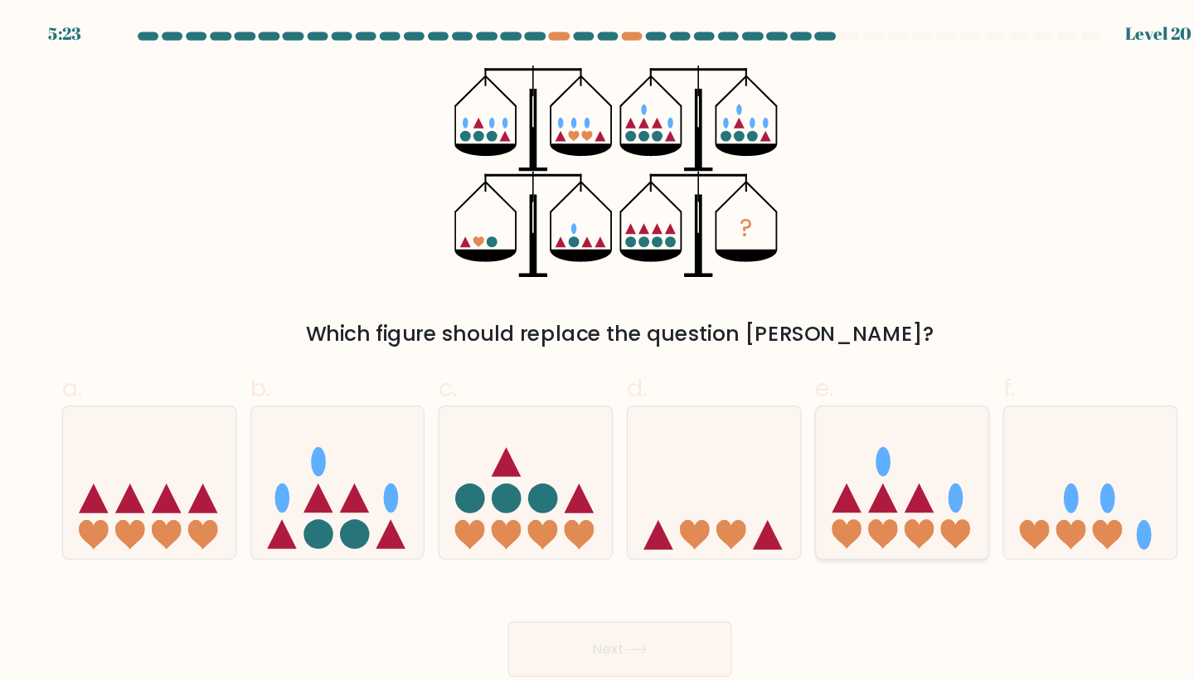
click at [838, 440] on icon at bounding box center [869, 465] width 167 height 138
click at [598, 351] on input "e." at bounding box center [597, 345] width 1 height 11
radio input "true"
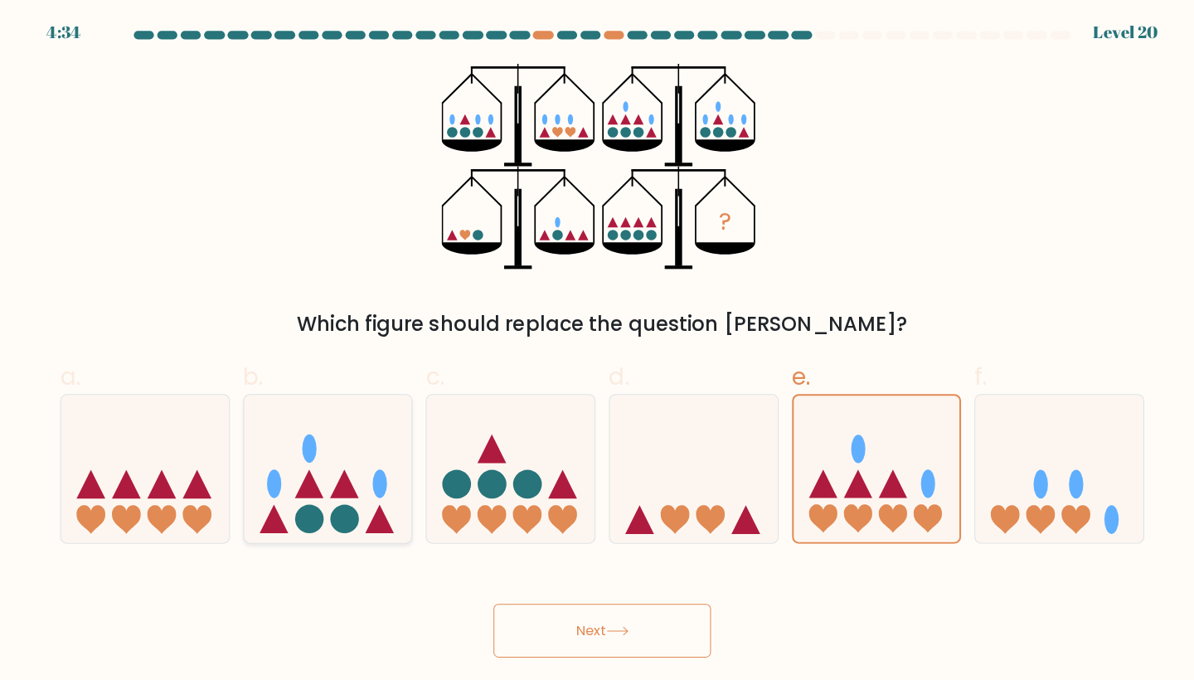
click at [336, 498] on icon at bounding box center [325, 465] width 167 height 138
click at [597, 351] on input "b." at bounding box center [597, 345] width 1 height 11
radio input "true"
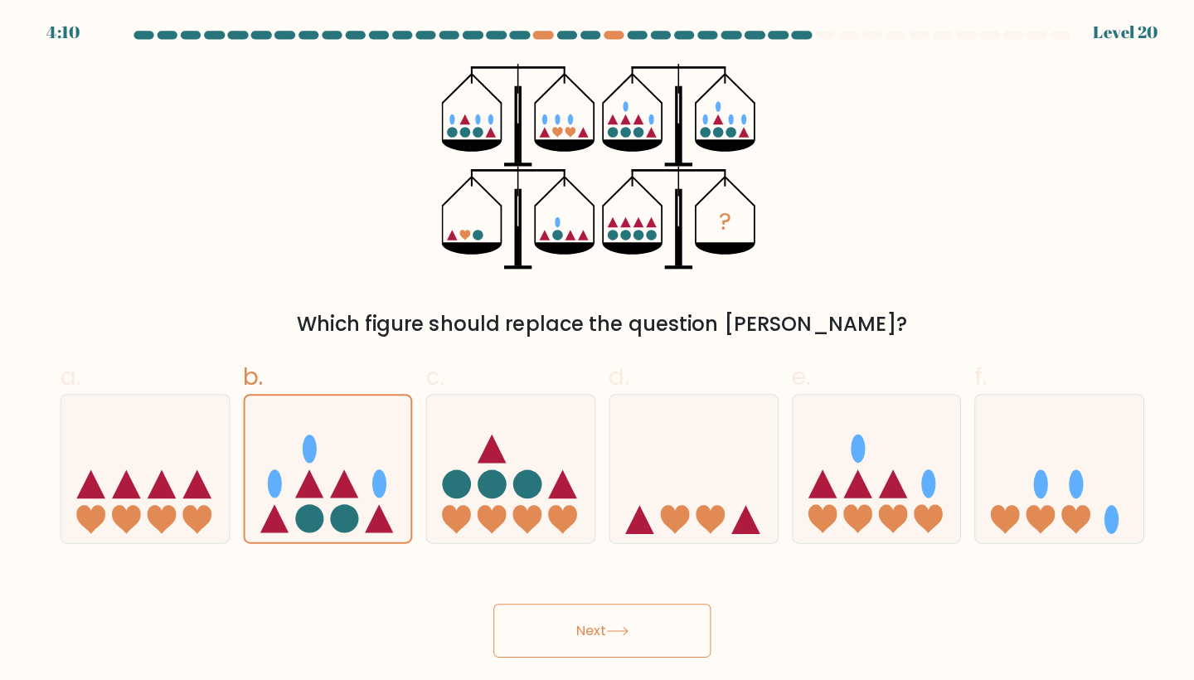
click at [644, 621] on button "Next" at bounding box center [597, 625] width 216 height 53
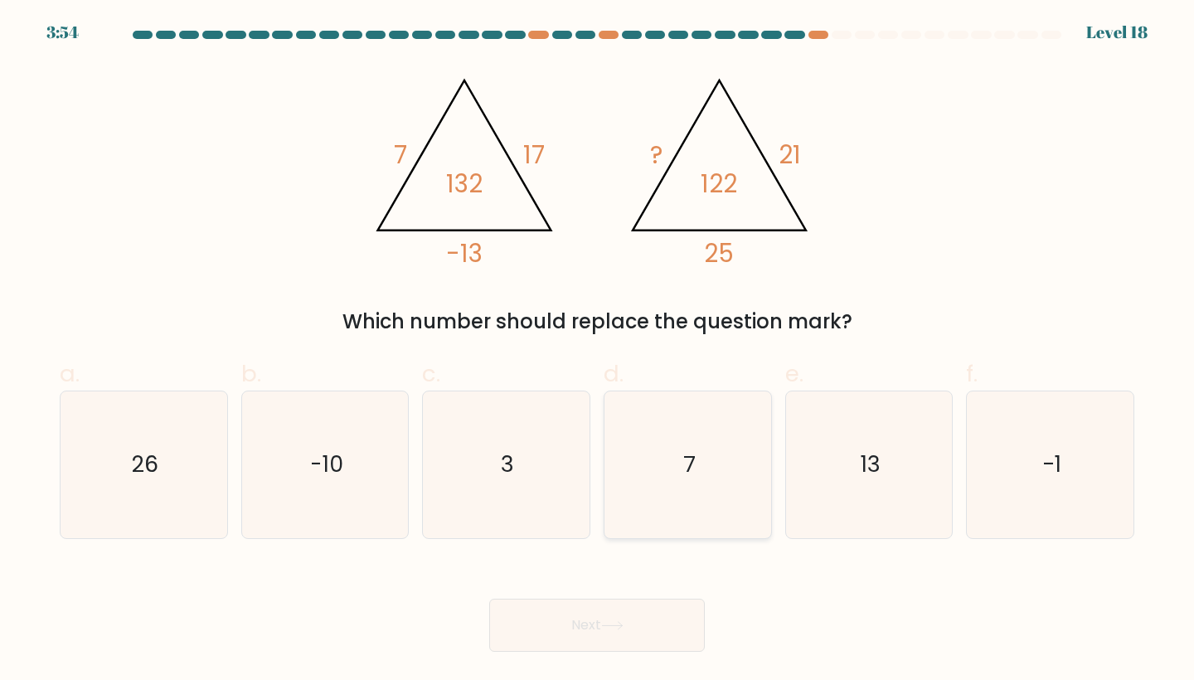
click at [673, 415] on icon "7" at bounding box center [688, 464] width 147 height 147
click at [598, 351] on input "d. 7" at bounding box center [597, 345] width 1 height 11
radio input "true"
click at [595, 630] on button "Next" at bounding box center [597, 625] width 216 height 53
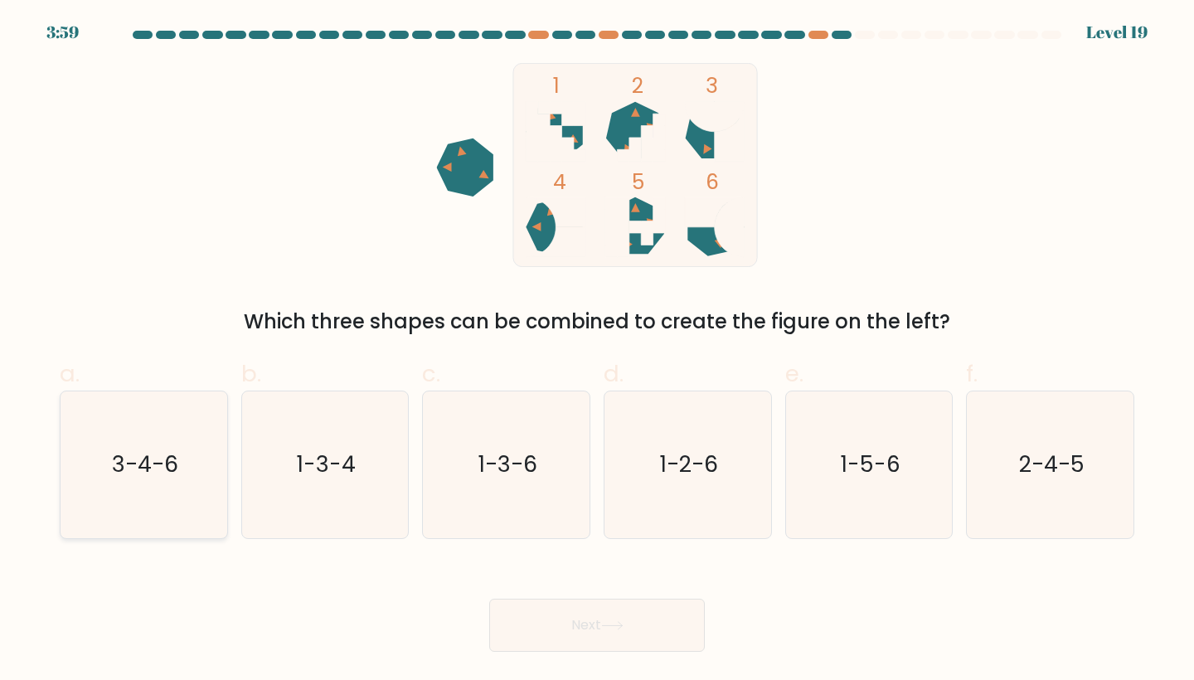
click at [182, 502] on icon "3-4-6" at bounding box center [143, 464] width 147 height 147
click at [597, 351] on input "a. 3-4-6" at bounding box center [597, 345] width 1 height 11
radio input "true"
click at [542, 635] on button "Next" at bounding box center [597, 625] width 216 height 53
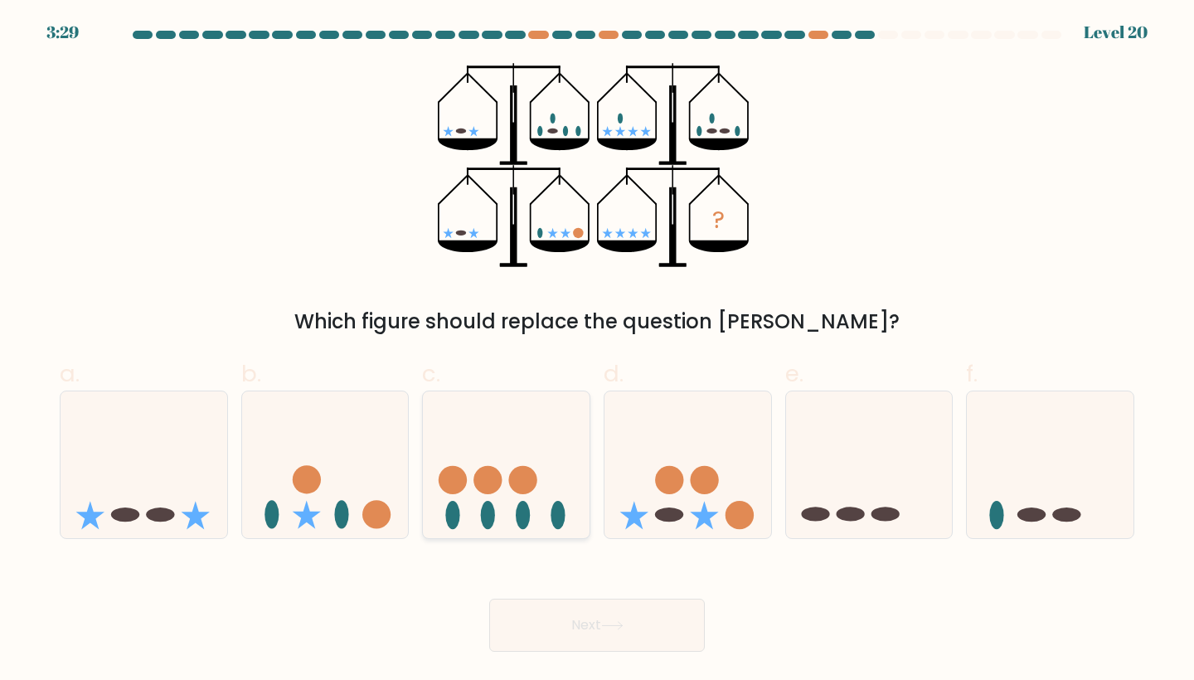
click at [483, 461] on icon at bounding box center [506, 465] width 167 height 138
click at [597, 351] on input "c." at bounding box center [597, 345] width 1 height 11
radio input "true"
click at [816, 447] on icon at bounding box center [869, 465] width 167 height 138
click at [598, 351] on input "e." at bounding box center [597, 345] width 1 height 11
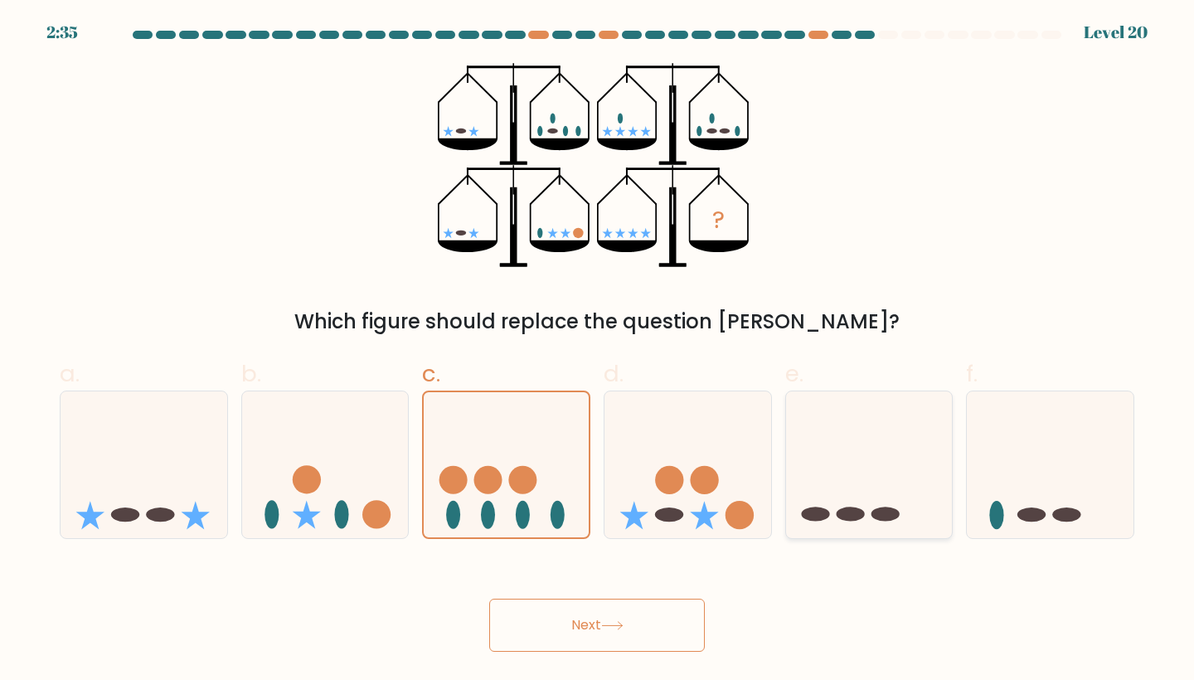
radio input "true"
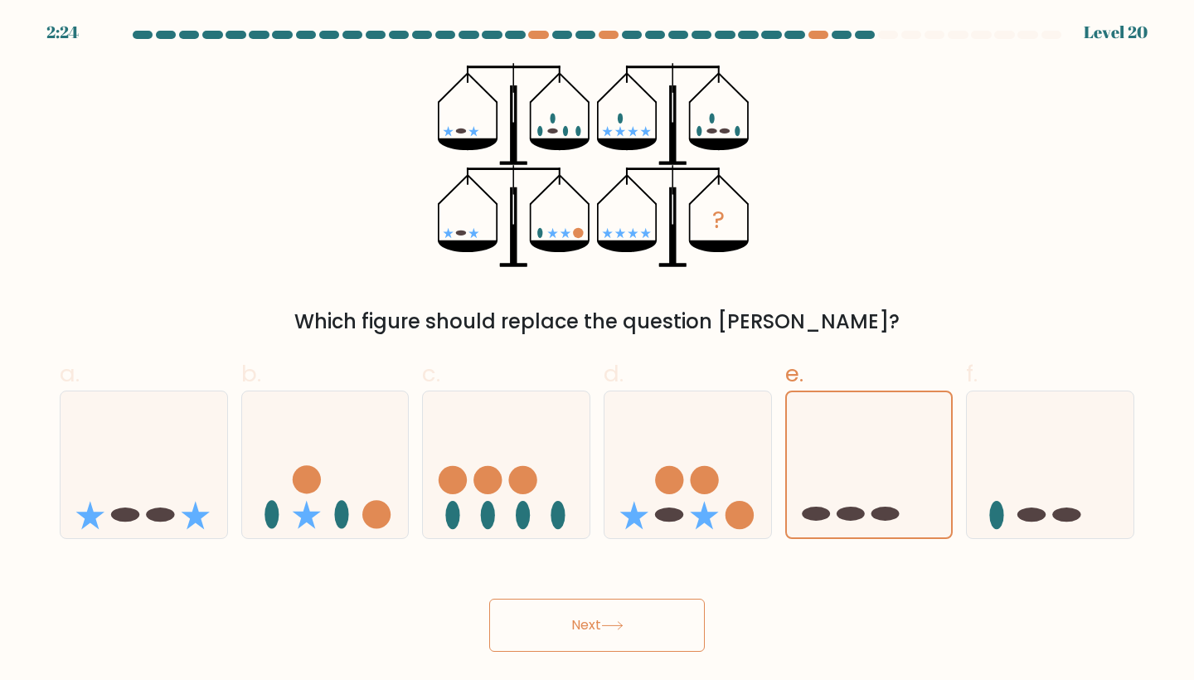
click at [616, 629] on icon at bounding box center [612, 625] width 22 height 9
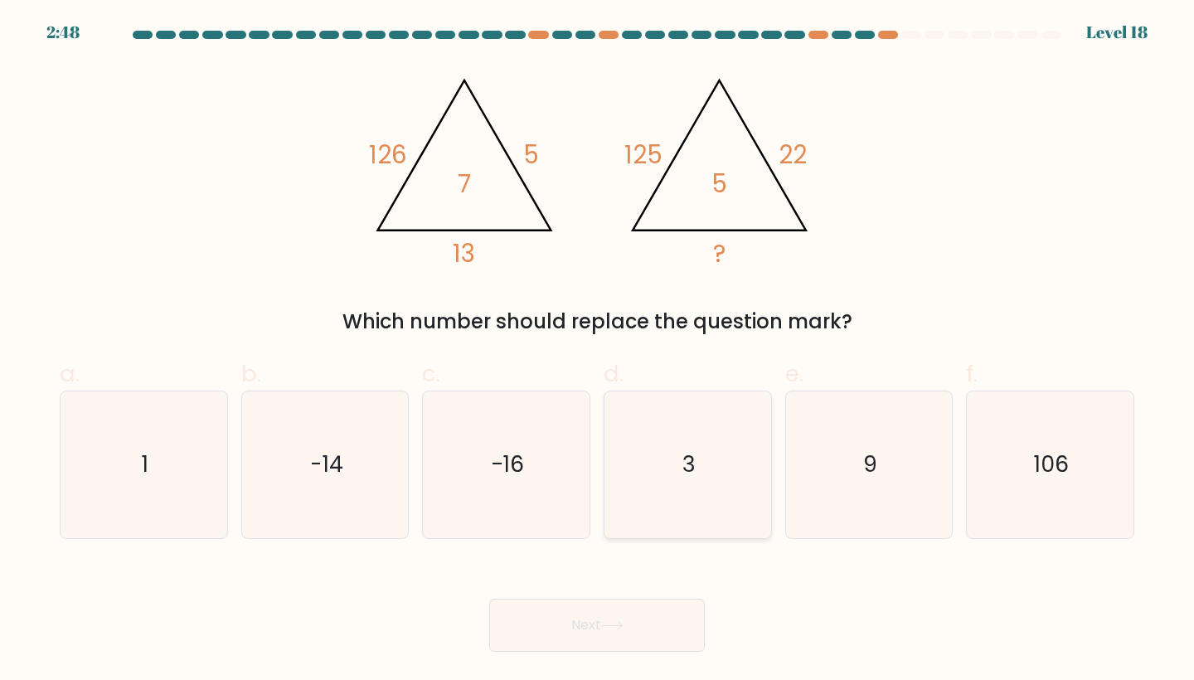
click at [731, 428] on icon "3" at bounding box center [688, 464] width 147 height 147
click at [598, 351] on input "d. 3" at bounding box center [597, 345] width 1 height 11
radio input "true"
click at [610, 614] on button "Next" at bounding box center [597, 625] width 216 height 53
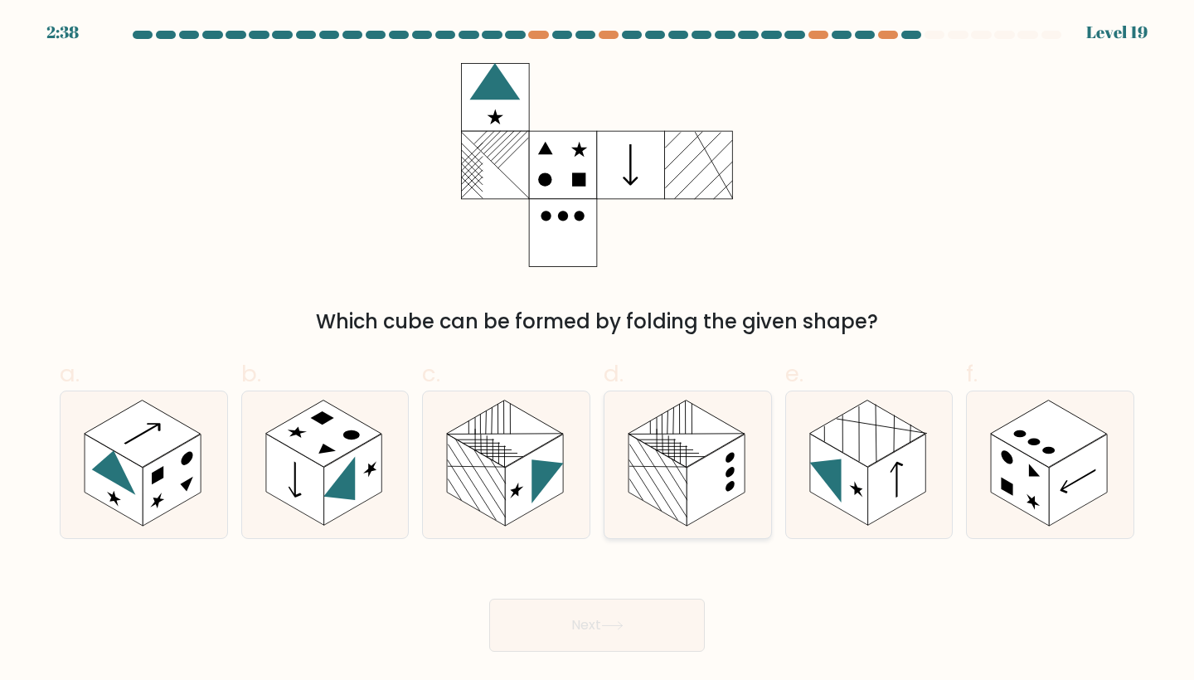
click at [688, 465] on rect at bounding box center [687, 434] width 116 height 67
click at [598, 351] on input "d." at bounding box center [597, 345] width 1 height 11
radio input "true"
click at [621, 623] on icon at bounding box center [612, 625] width 22 height 9
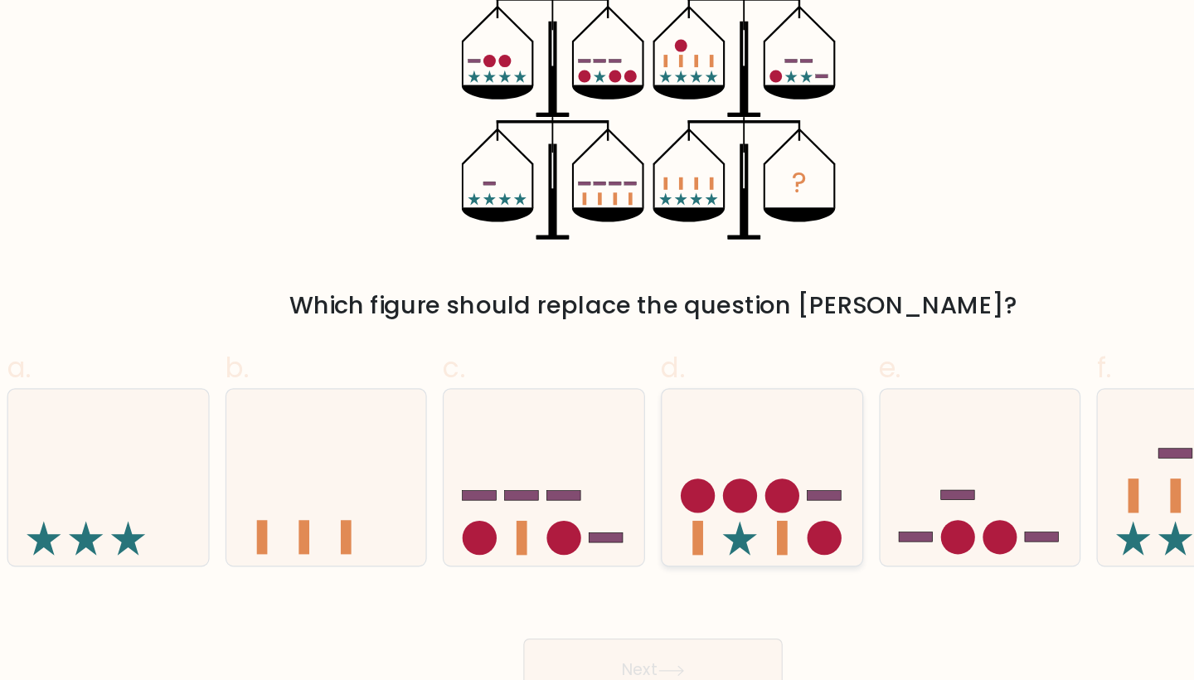
click at [605, 396] on icon at bounding box center [688, 465] width 167 height 138
click at [597, 351] on input "d." at bounding box center [597, 345] width 1 height 11
radio input "true"
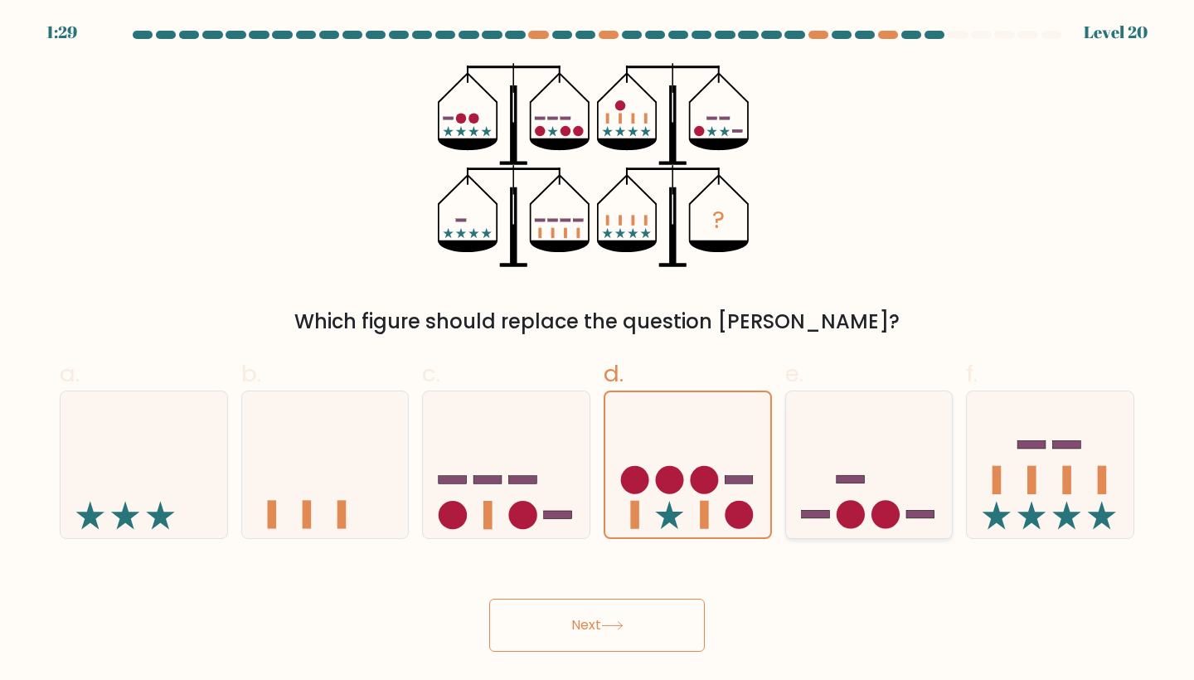
click at [912, 519] on icon at bounding box center [869, 465] width 167 height 138
click at [598, 351] on input "e." at bounding box center [597, 345] width 1 height 11
radio input "true"
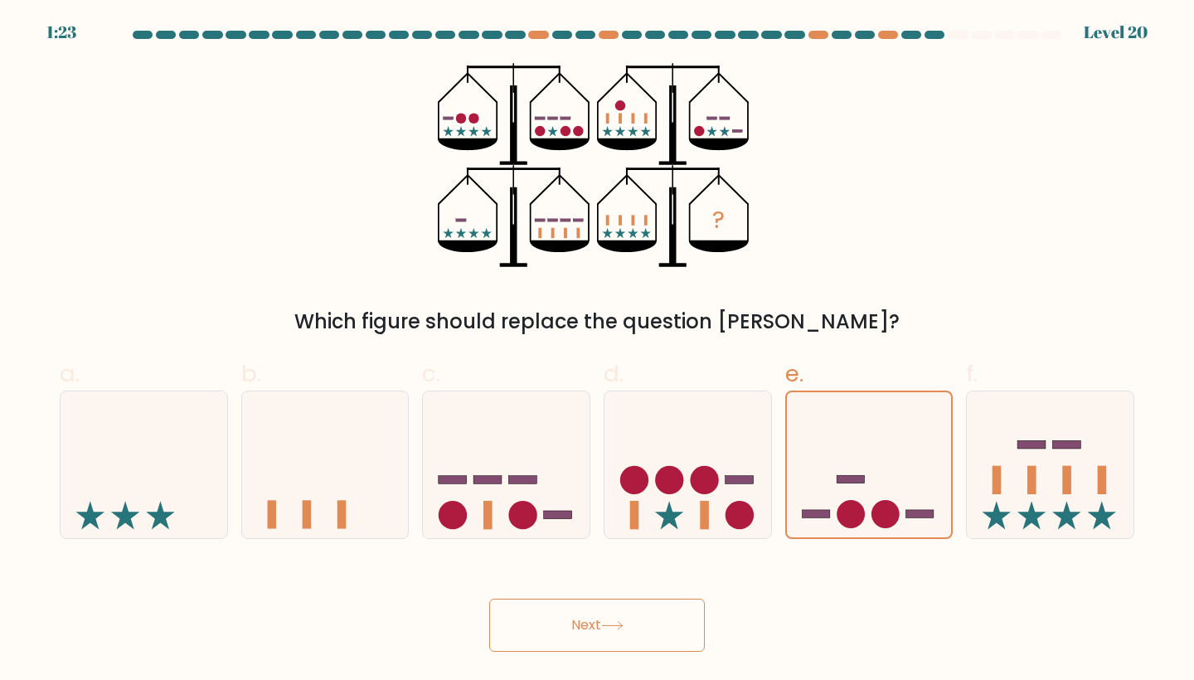
click at [594, 625] on button "Next" at bounding box center [597, 625] width 216 height 53
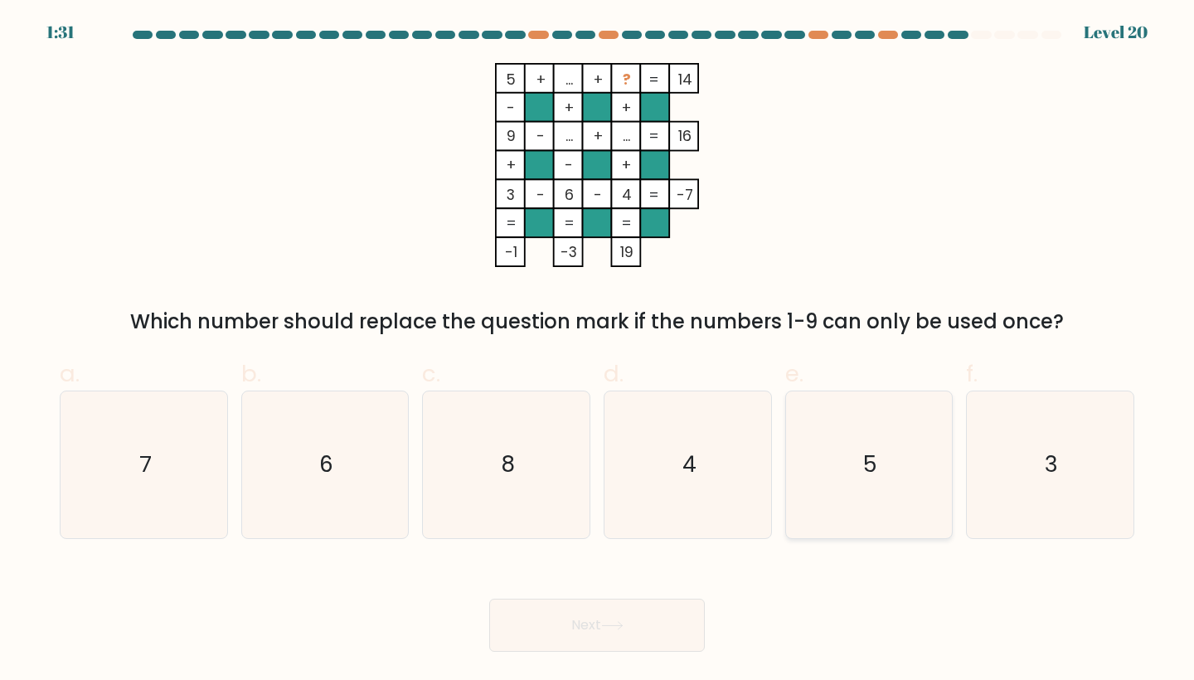
click at [864, 415] on icon "5" at bounding box center [869, 464] width 147 height 147
click at [598, 351] on input "e. 5" at bounding box center [597, 345] width 1 height 11
radio input "true"
click at [710, 454] on icon "4" at bounding box center [688, 464] width 147 height 147
click at [598, 351] on input "d. 4" at bounding box center [597, 345] width 1 height 11
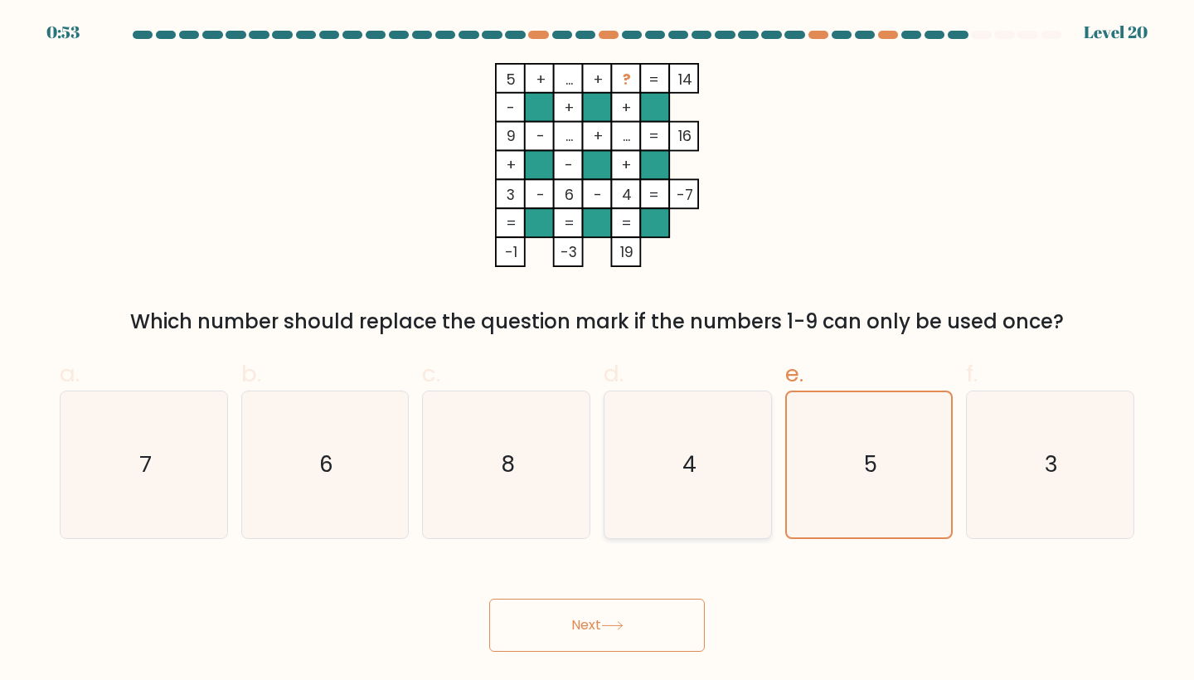
radio input "true"
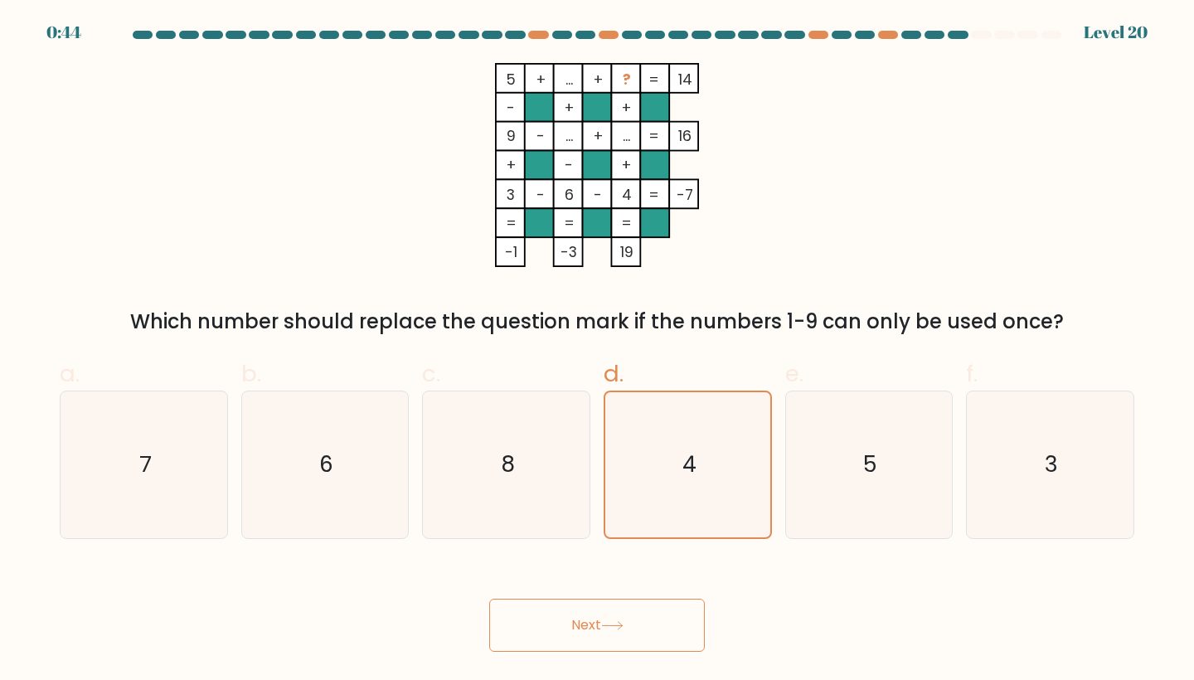
click at [620, 621] on icon at bounding box center [612, 625] width 22 height 9
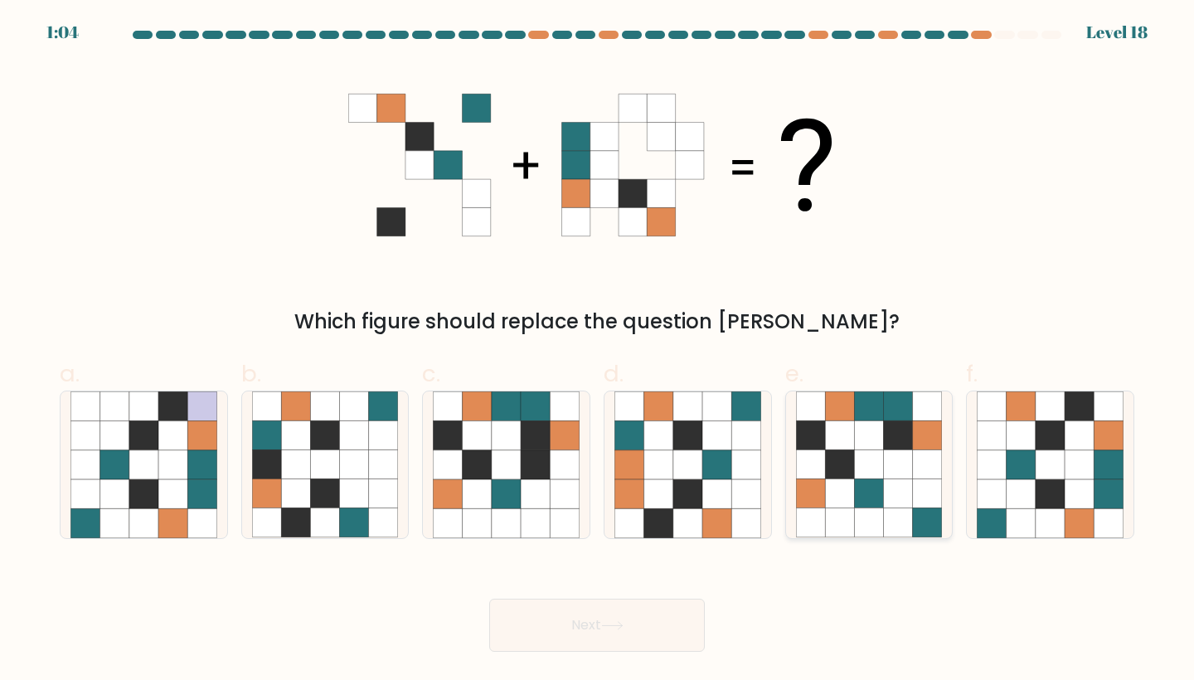
click at [815, 502] on icon at bounding box center [810, 493] width 29 height 29
click at [598, 351] on input "e." at bounding box center [597, 345] width 1 height 11
radio input "true"
click at [1046, 511] on icon at bounding box center [1050, 522] width 29 height 29
click at [598, 351] on input "f." at bounding box center [597, 345] width 1 height 11
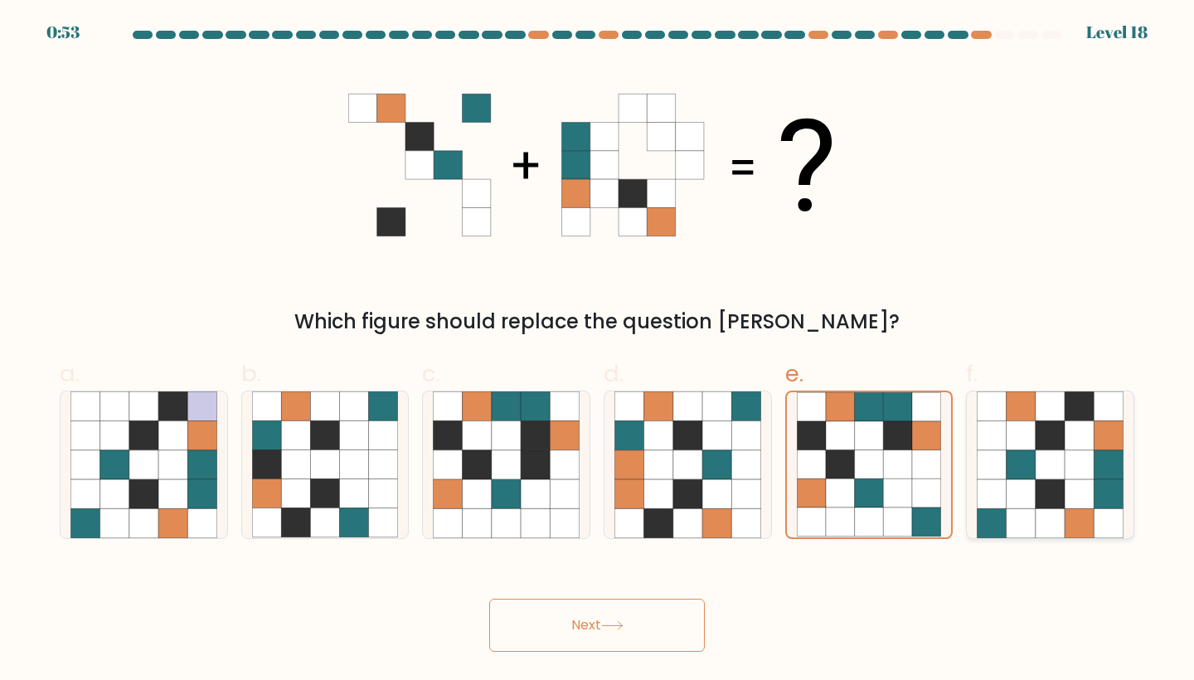
radio input "true"
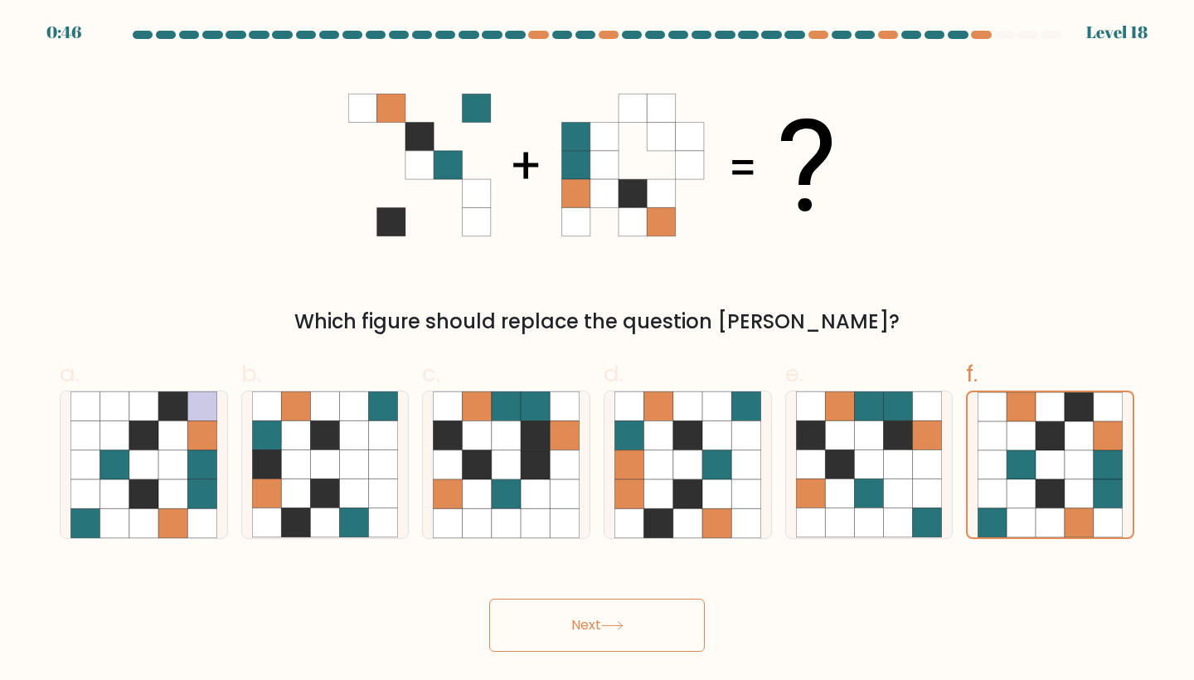
click at [642, 626] on button "Next" at bounding box center [597, 625] width 216 height 53
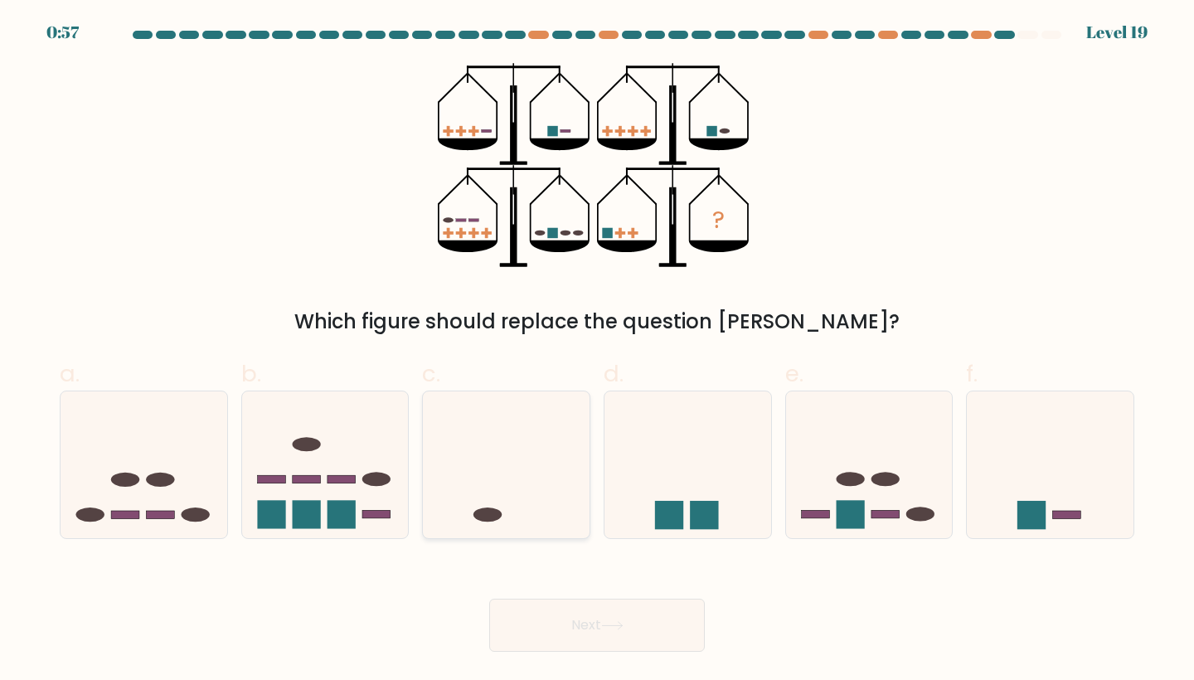
click at [547, 458] on icon at bounding box center [506, 465] width 167 height 138
click at [597, 351] on input "c." at bounding box center [597, 345] width 1 height 11
radio input "true"
click at [103, 510] on icon at bounding box center [144, 465] width 167 height 138
click at [597, 351] on input "a." at bounding box center [597, 345] width 1 height 11
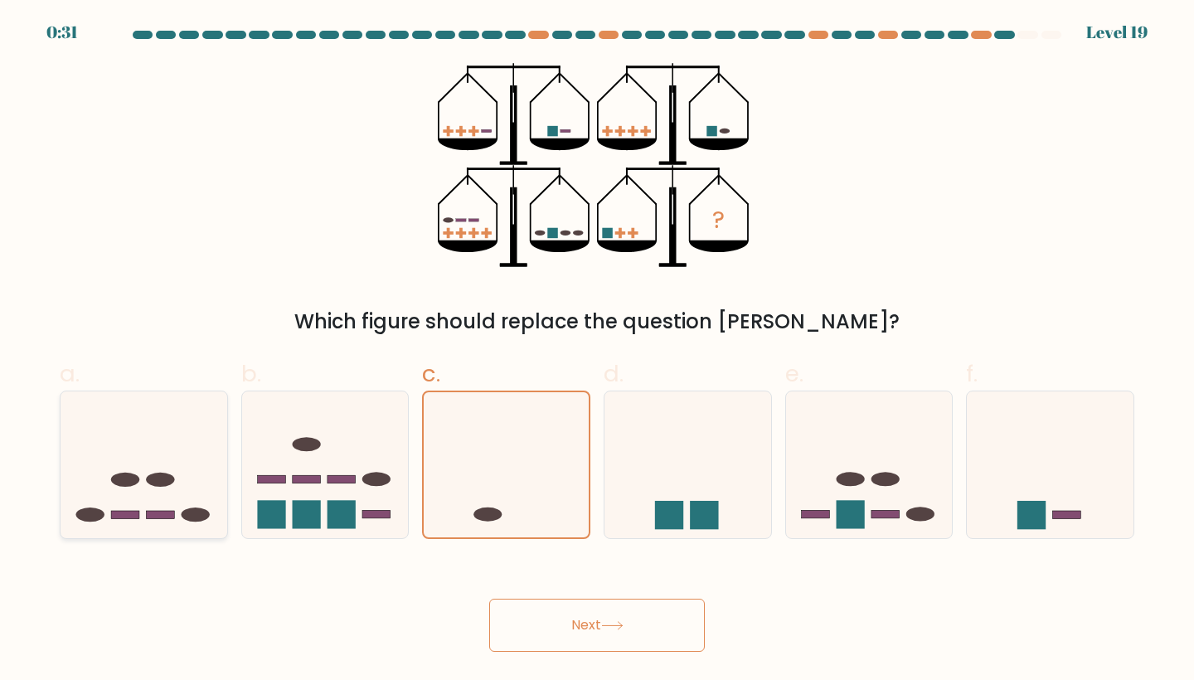
radio input "true"
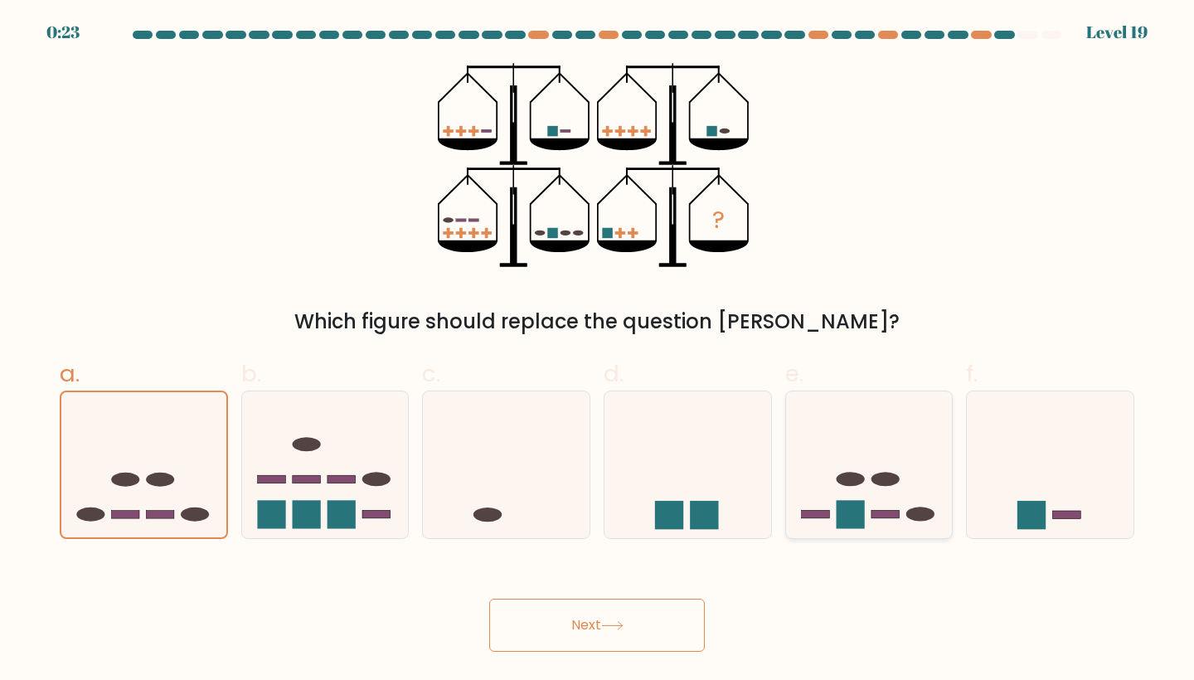
click at [863, 464] on icon at bounding box center [869, 465] width 167 height 138
click at [598, 351] on input "e." at bounding box center [597, 345] width 1 height 11
radio input "true"
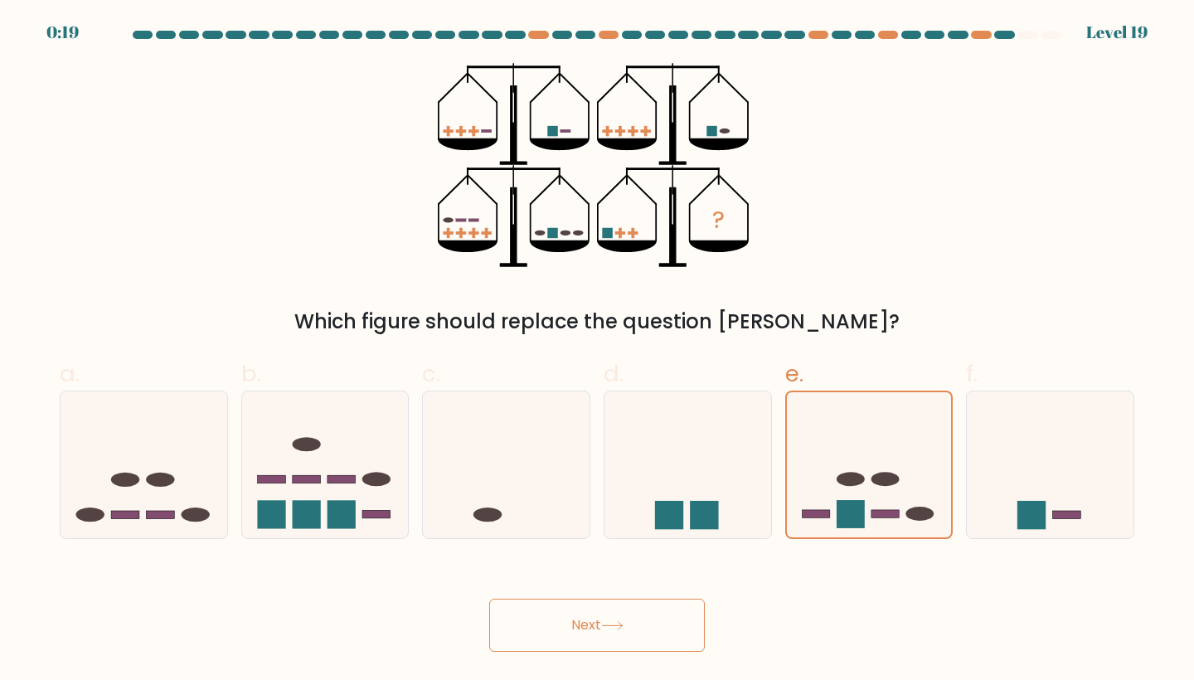
click at [665, 620] on button "Next" at bounding box center [597, 625] width 216 height 53
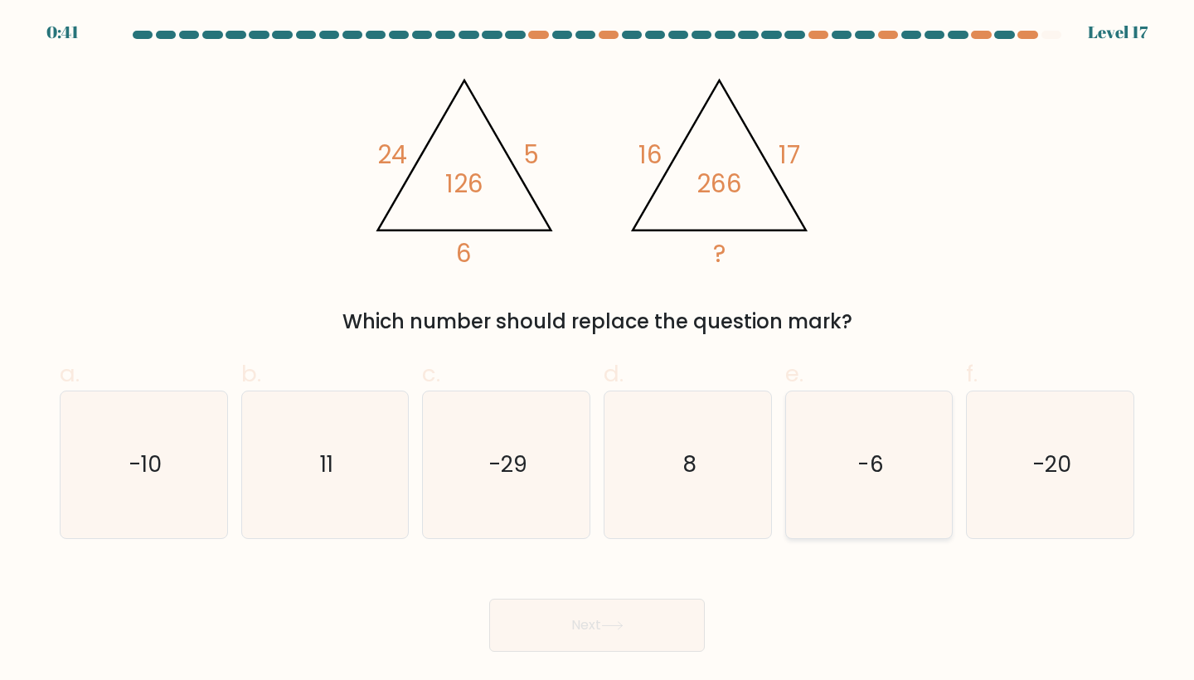
click at [863, 443] on icon "-6" at bounding box center [869, 464] width 147 height 147
click at [598, 351] on input "e. -6" at bounding box center [597, 345] width 1 height 11
radio input "true"
click at [649, 619] on button "Next" at bounding box center [597, 625] width 216 height 53
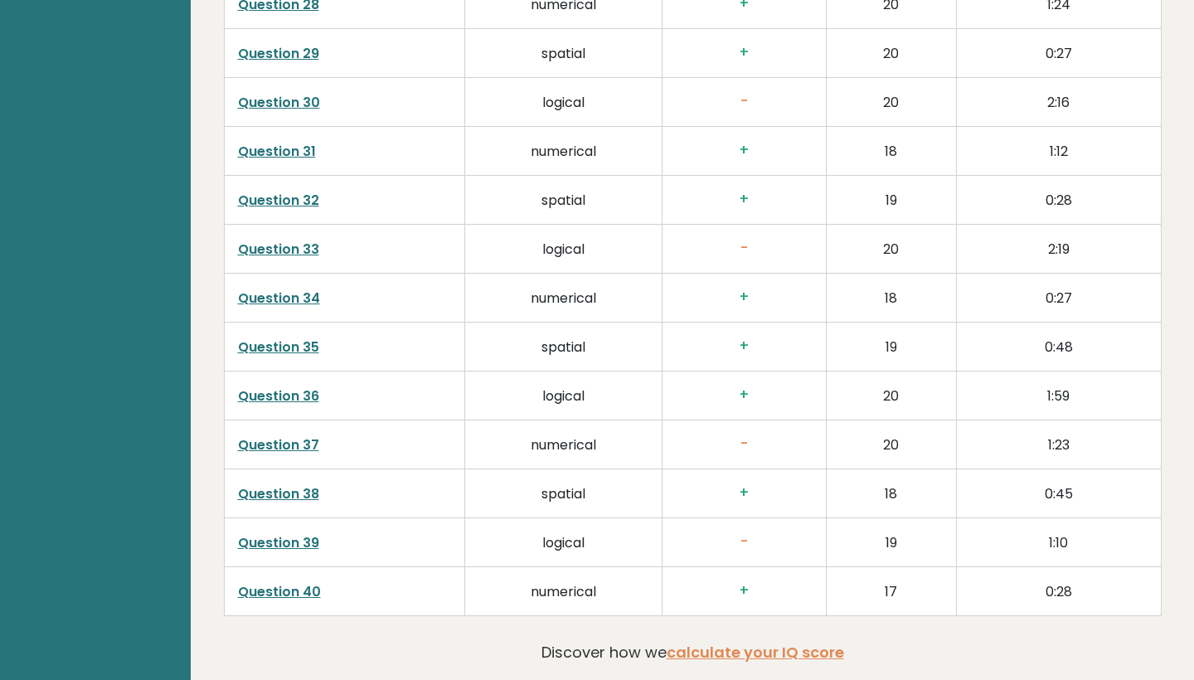
scroll to position [3982, 0]
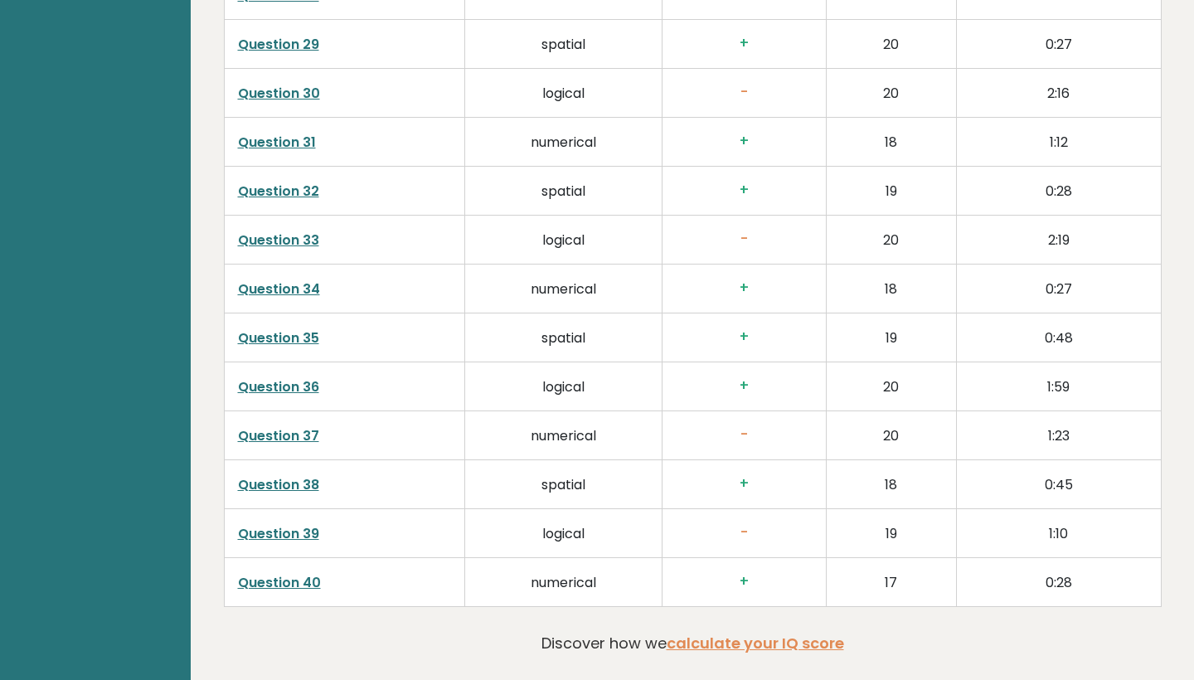
click at [251, 577] on link "Question 40" at bounding box center [279, 582] width 83 height 19
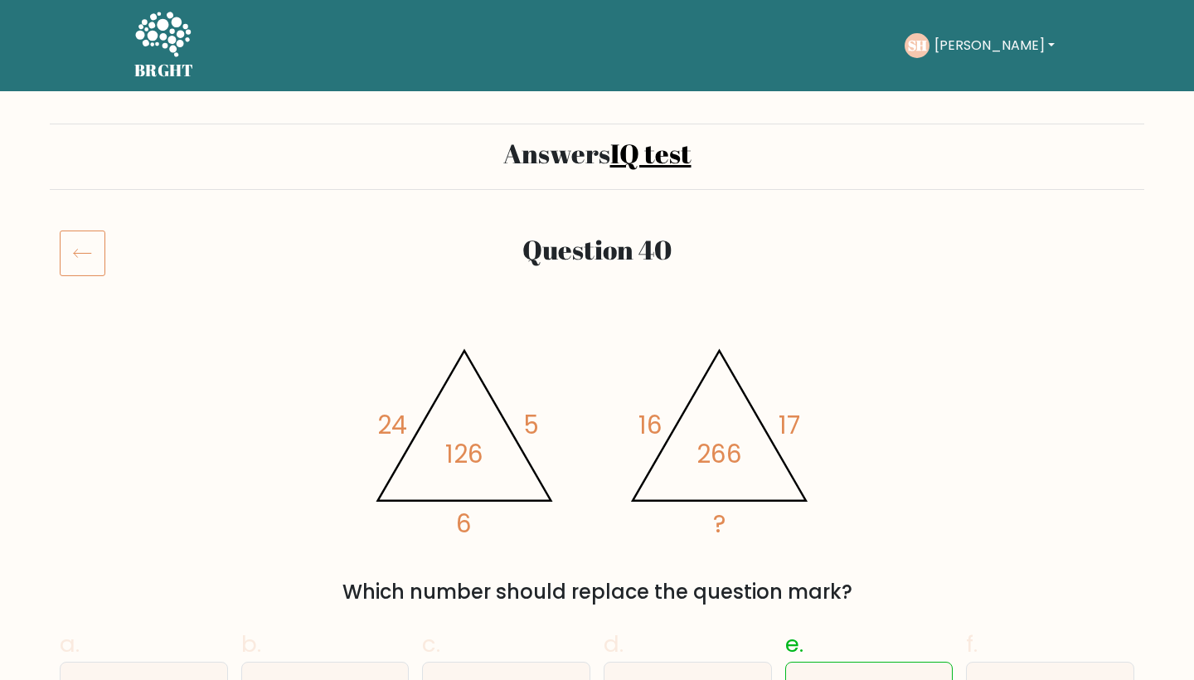
click at [77, 250] on icon at bounding box center [82, 254] width 17 height 8
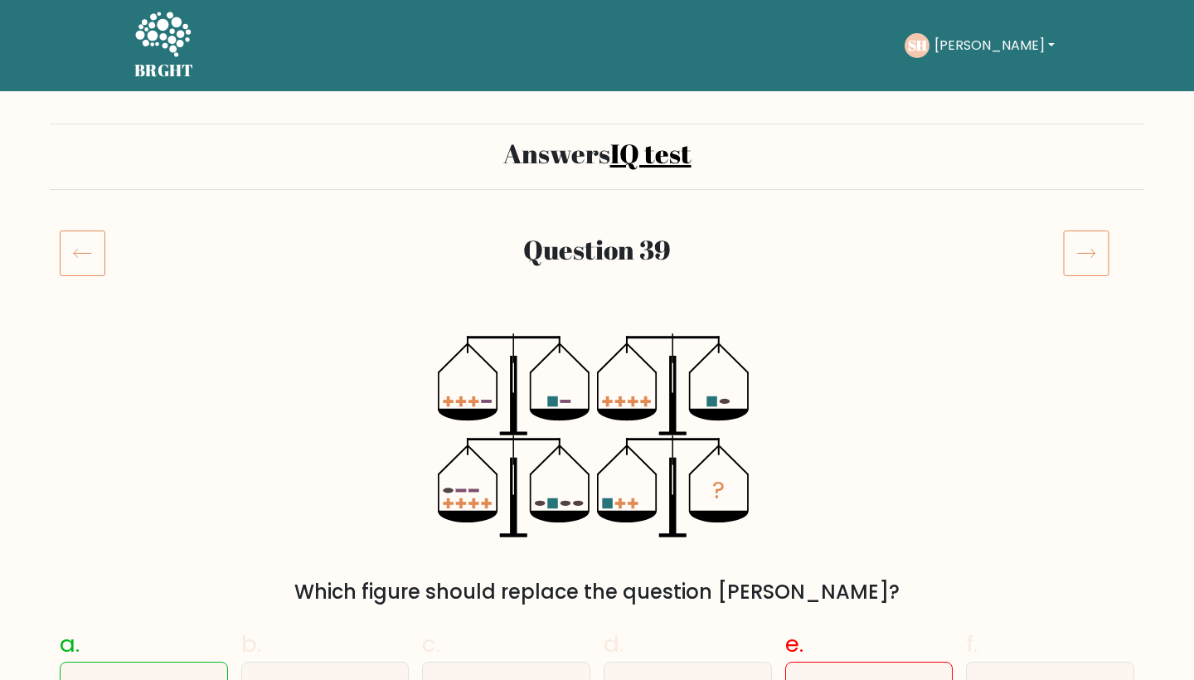
click at [93, 253] on icon at bounding box center [83, 253] width 46 height 46
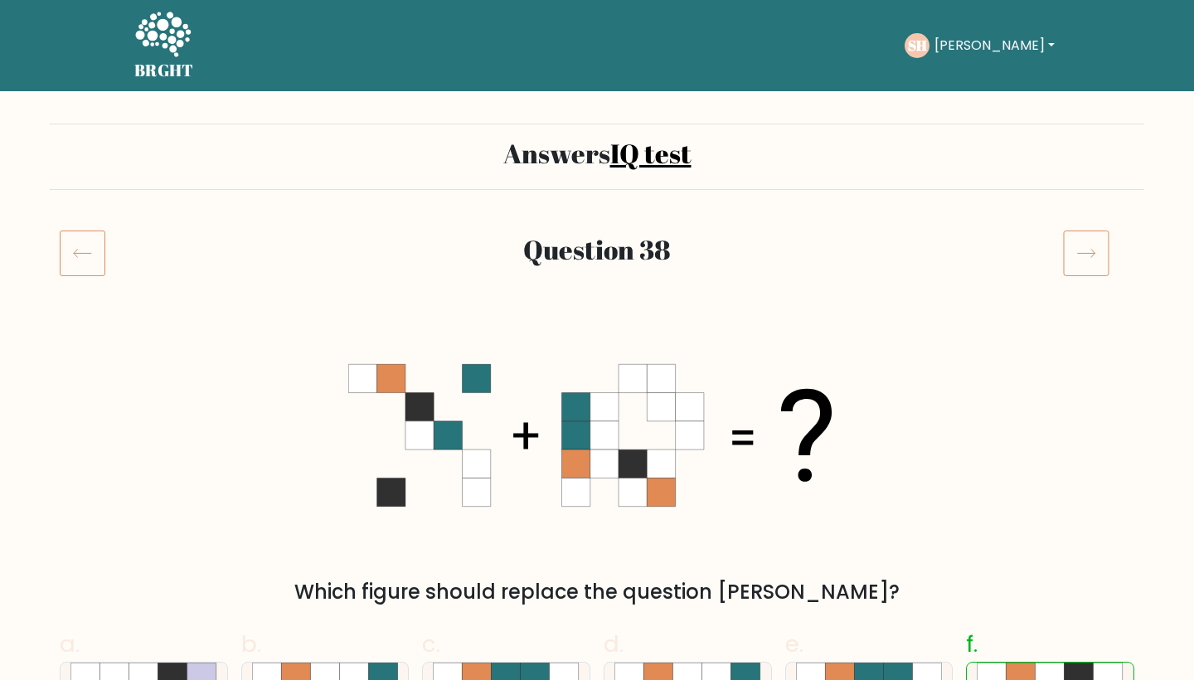
click at [928, 71] on div "BRGHT BRGHT Take the test SH Shang En Dashboard Profile Settings Logout Dashboa…" at bounding box center [596, 46] width 945 height 78
click at [952, 48] on button "[PERSON_NAME]" at bounding box center [995, 46] width 130 height 22
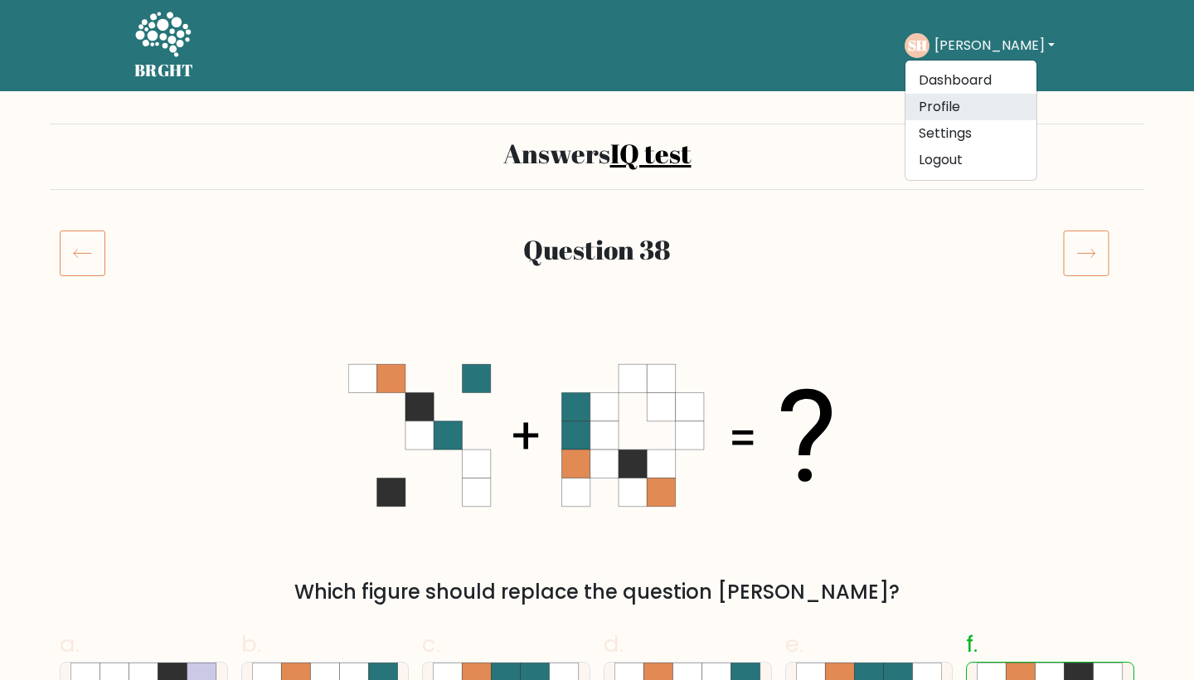
click at [965, 108] on link "Profile" at bounding box center [971, 107] width 131 height 27
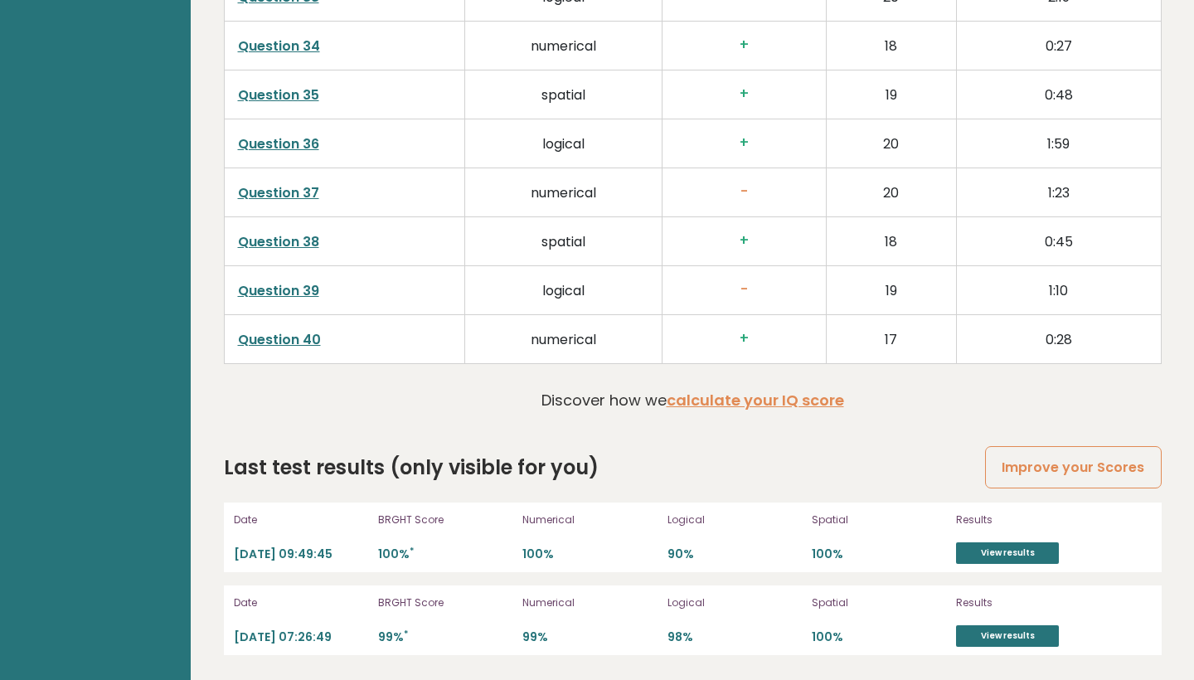
scroll to position [4225, 0]
click at [987, 562] on link "View results" at bounding box center [1007, 553] width 103 height 22
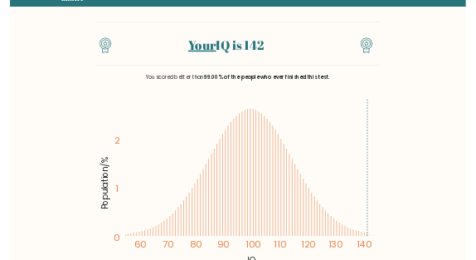
scroll to position [75, 0]
